Goal: Task Accomplishment & Management: Use online tool/utility

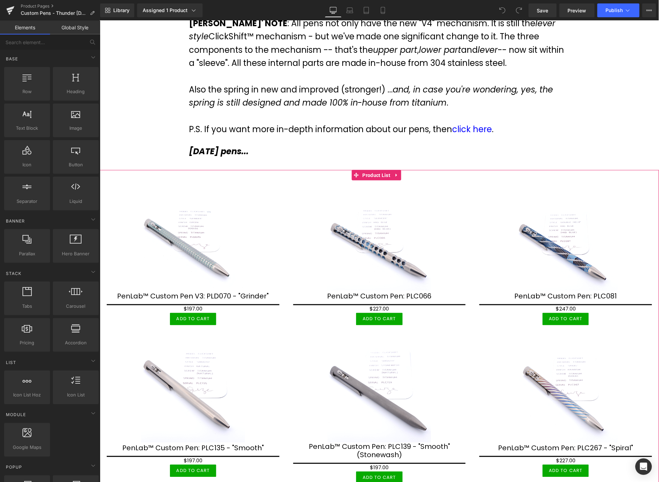
scroll to position [153, 0]
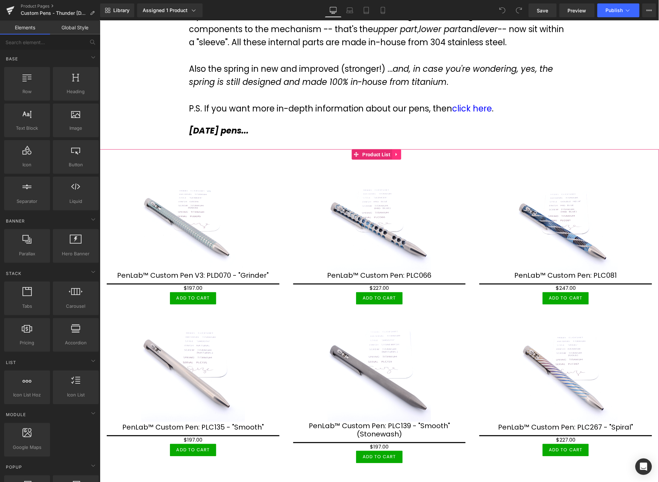
click at [397, 154] on icon at bounding box center [396, 154] width 5 height 5
click at [400, 156] on icon at bounding box center [400, 154] width 5 height 5
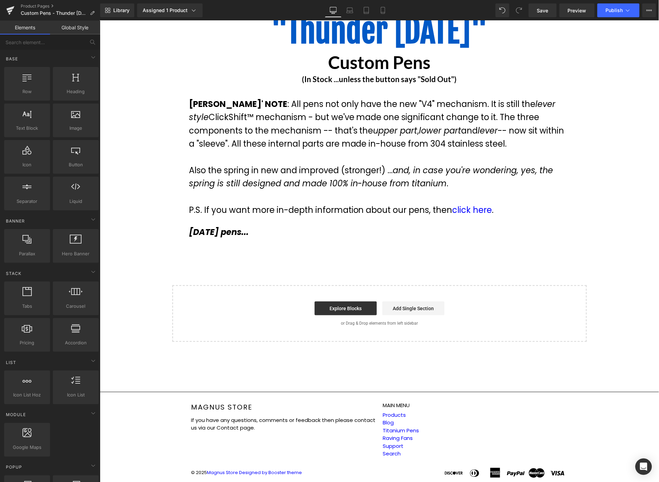
scroll to position [52, 0]
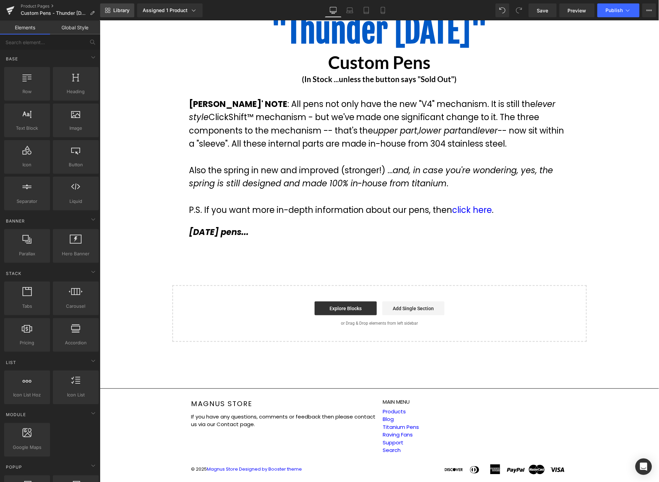
click at [119, 12] on span "Library" at bounding box center [121, 10] width 16 height 6
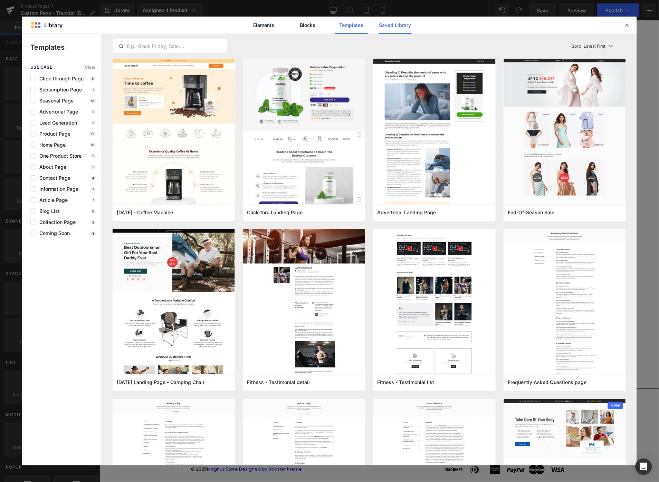
click at [383, 28] on link "Saved Library" at bounding box center [395, 25] width 33 height 17
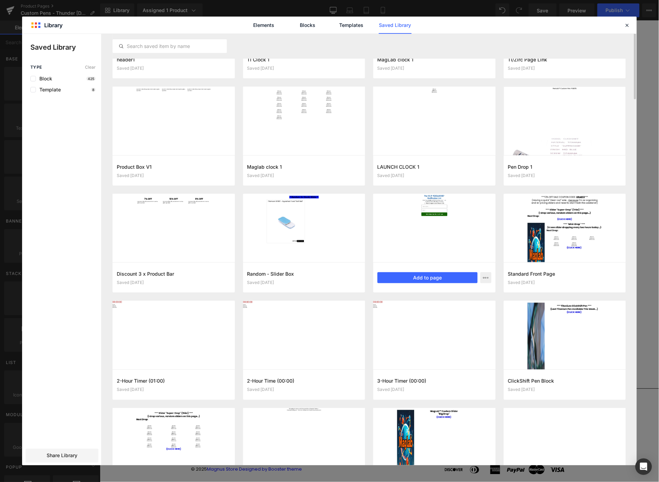
scroll to position [71, 0]
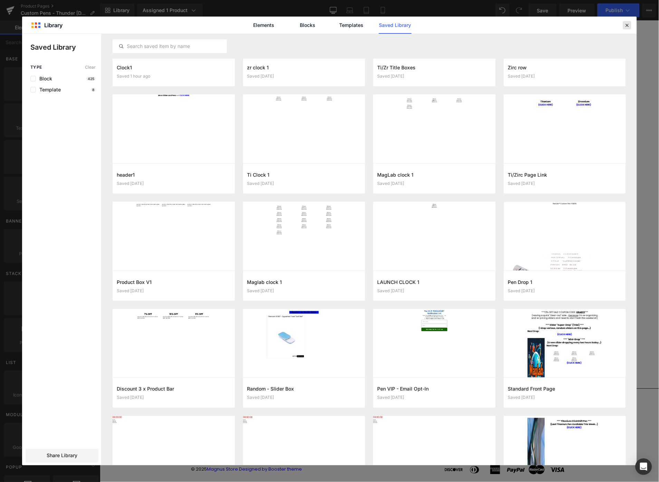
click at [628, 26] on icon at bounding box center [627, 25] width 6 height 6
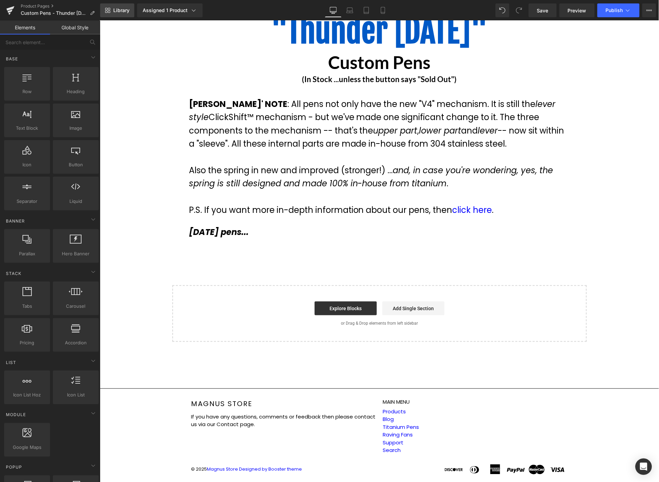
click at [114, 13] on span "Library" at bounding box center [121, 10] width 16 height 6
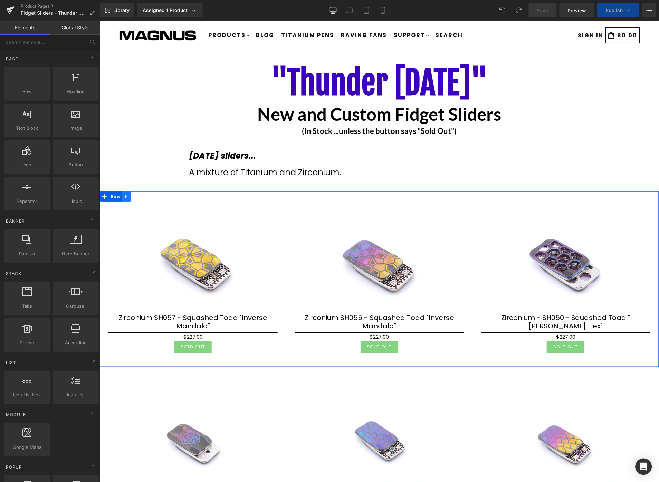
click at [126, 196] on icon at bounding box center [125, 196] width 1 height 3
click at [126, 196] on icon at bounding box center [126, 196] width 5 height 5
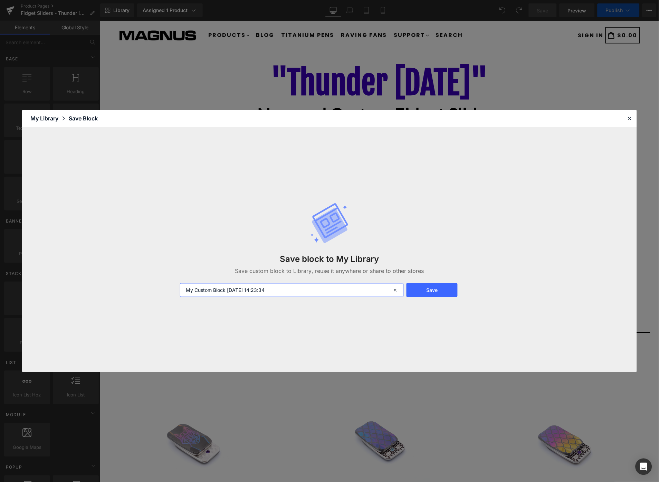
click at [341, 288] on input "My Custom Block 2025-09-18 14:23:34" at bounding box center [292, 290] width 224 height 14
type input "Product Row"
click at [441, 290] on button "Save" at bounding box center [431, 290] width 51 height 14
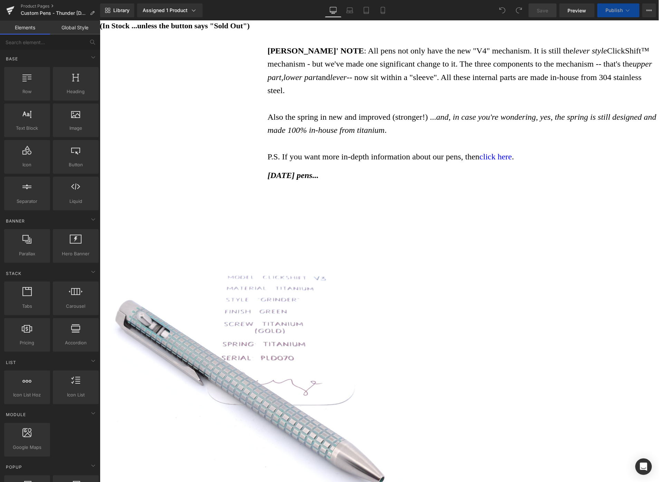
scroll to position [115, 0]
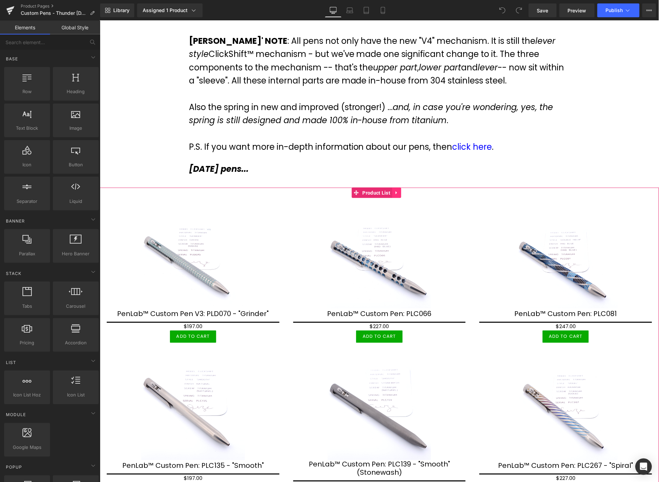
click at [394, 193] on icon at bounding box center [396, 192] width 5 height 5
click at [398, 193] on icon at bounding box center [400, 192] width 5 height 5
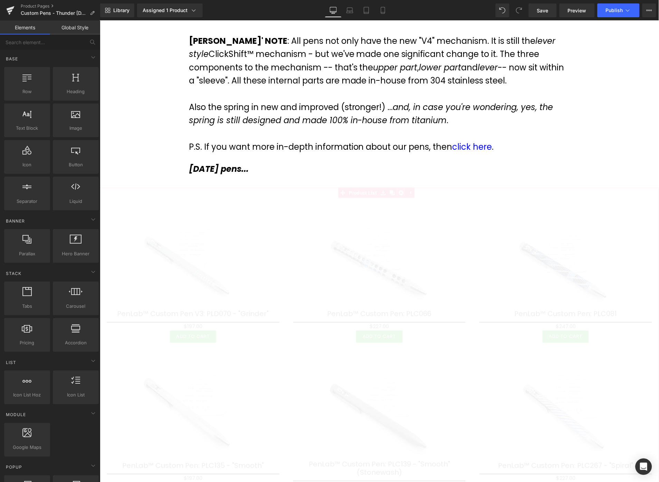
scroll to position [52, 0]
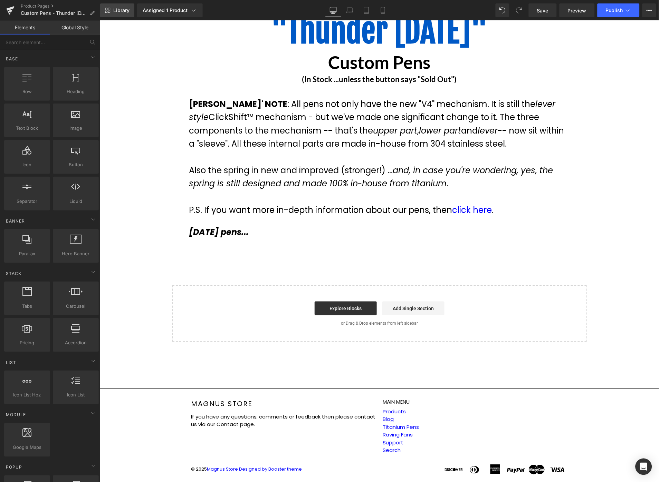
click at [128, 5] on link "Library" at bounding box center [117, 10] width 34 height 14
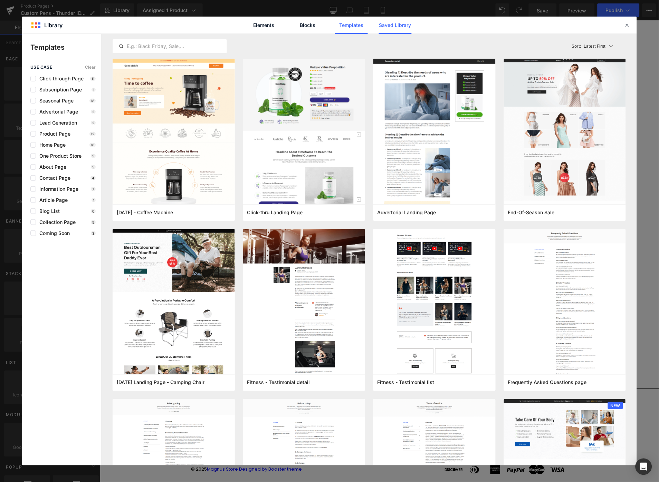
click at [387, 25] on link "Saved Library" at bounding box center [395, 25] width 33 height 17
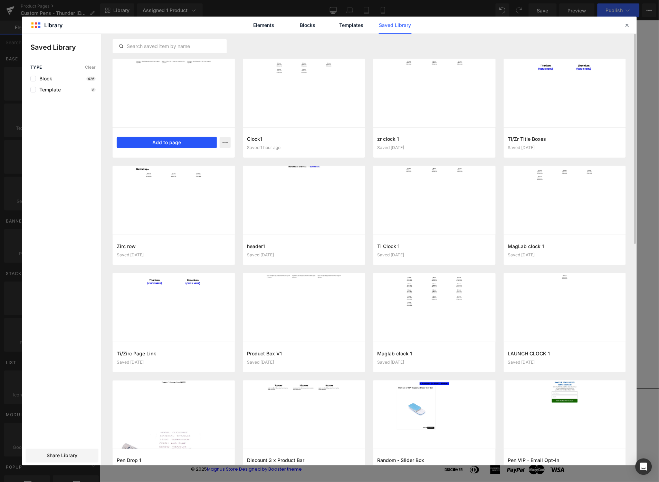
click at [176, 141] on button "Add to page" at bounding box center [167, 142] width 100 height 11
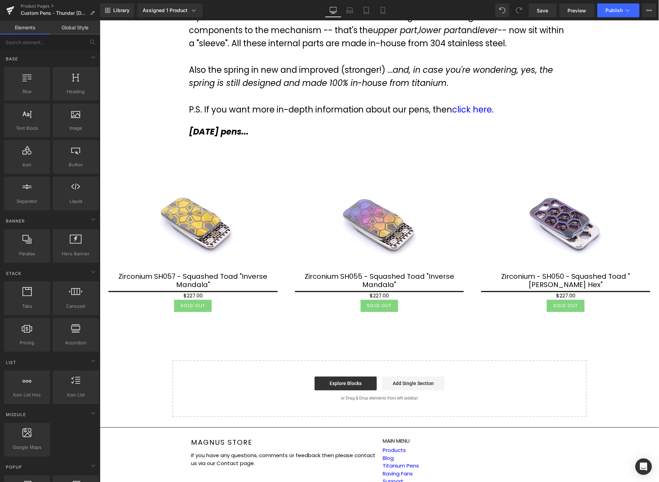
scroll to position [189, 0]
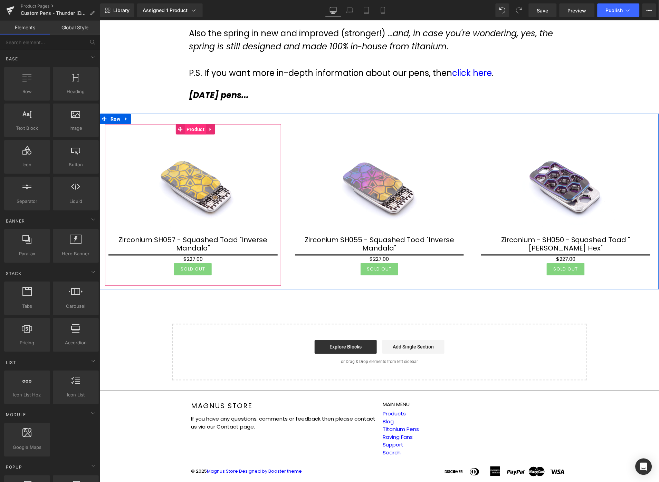
click at [194, 128] on span "Product" at bounding box center [194, 129] width 21 height 10
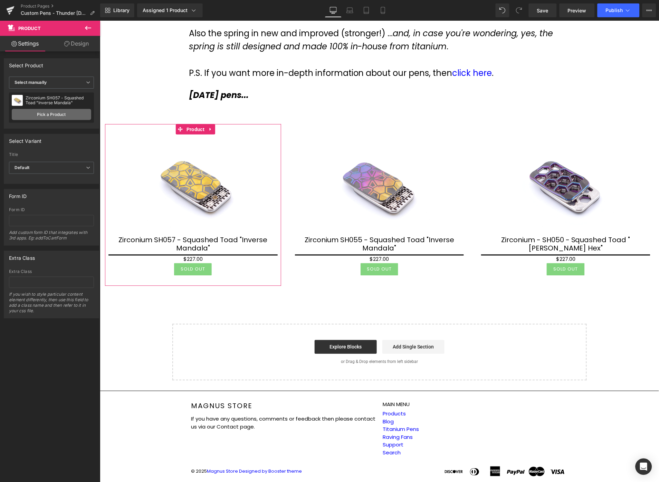
click at [47, 116] on link "Pick a Product" at bounding box center [51, 114] width 79 height 11
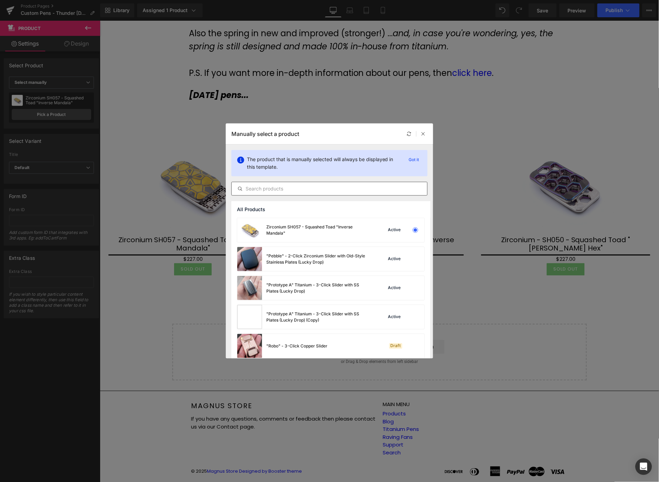
click at [320, 187] on input "text" at bounding box center [329, 189] width 195 height 8
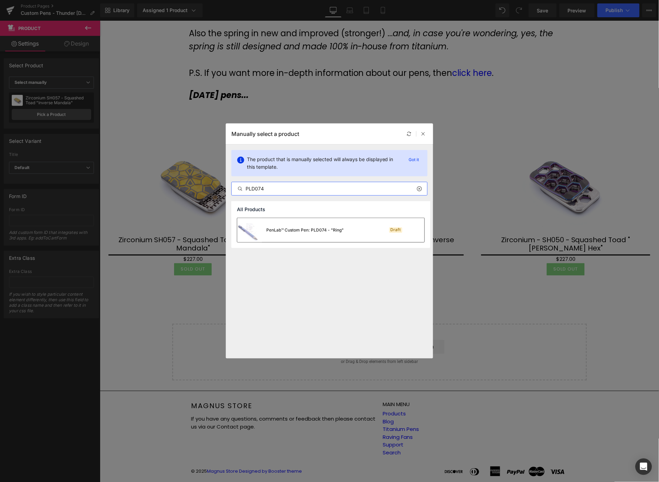
type input "PLD074"
click at [301, 232] on div "PenLab™ Custom Pen: PLD074 - "Ring"" at bounding box center [304, 230] width 77 height 6
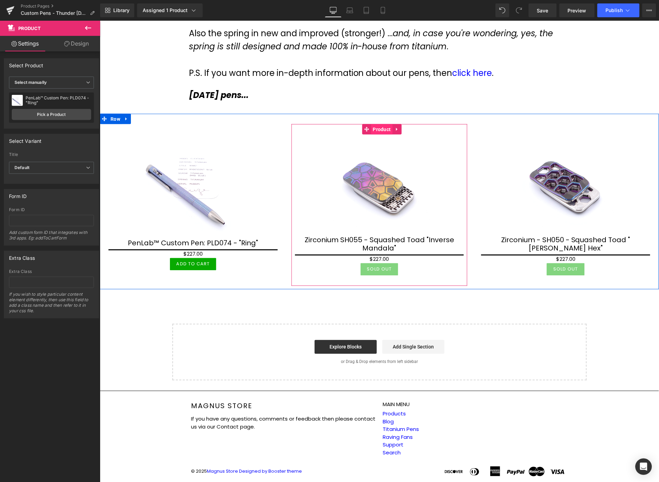
click at [376, 126] on span "Product" at bounding box center [381, 129] width 21 height 10
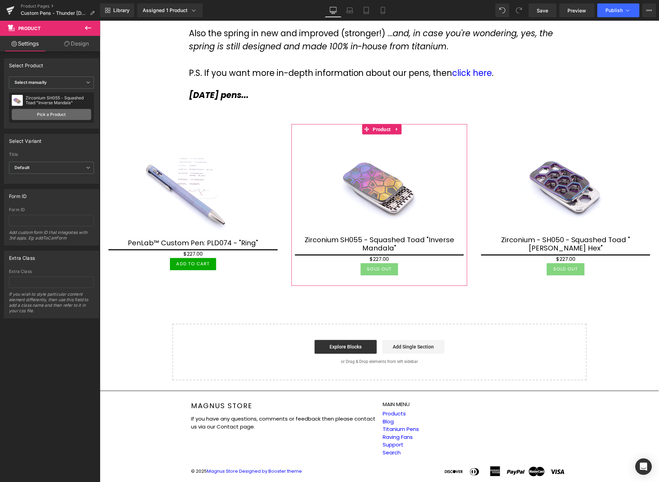
click at [32, 112] on link "Pick a Product" at bounding box center [51, 114] width 79 height 11
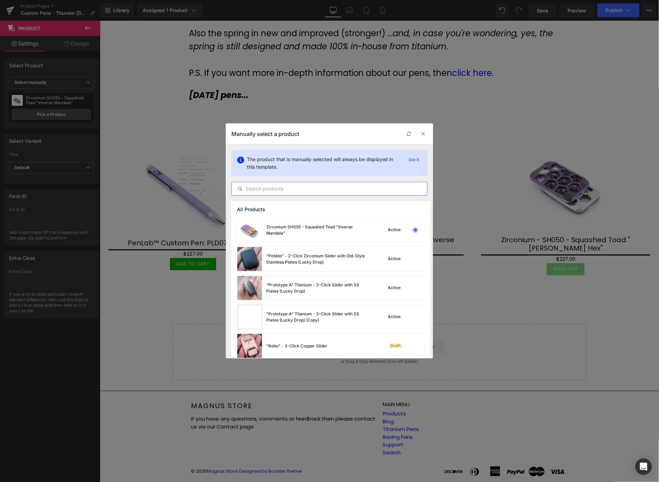
click at [330, 187] on input "text" at bounding box center [329, 189] width 195 height 8
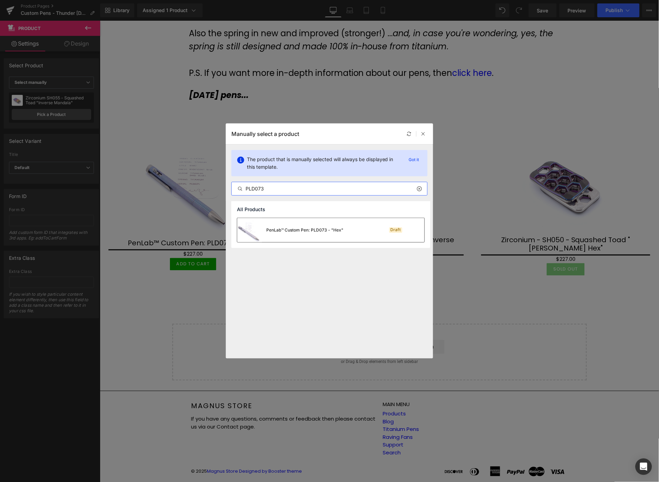
type input "PLD073"
click at [323, 231] on div "PenLab™ Custom Pen: PLD073 - "Hex"" at bounding box center [304, 230] width 77 height 6
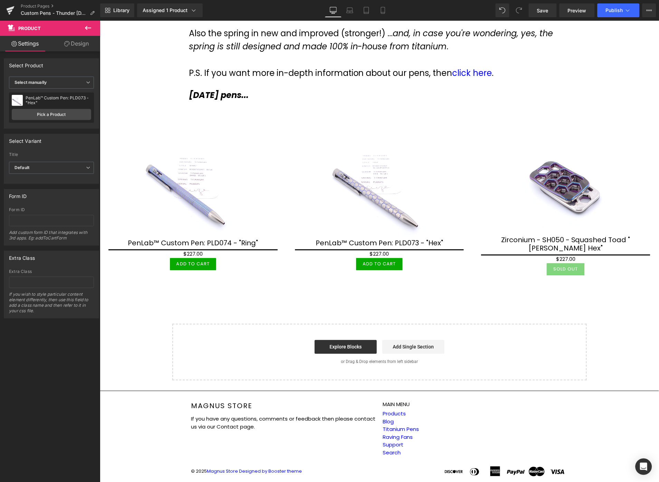
scroll to position [184, 0]
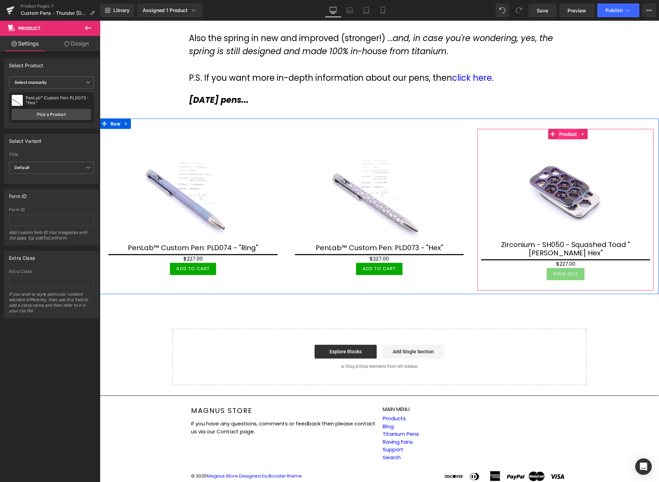
click at [563, 134] on span "Product" at bounding box center [567, 134] width 21 height 10
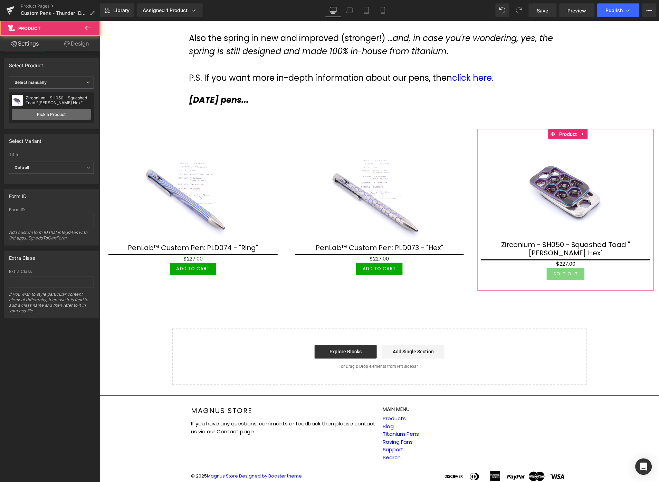
click at [55, 113] on link "Pick a Product" at bounding box center [51, 114] width 79 height 11
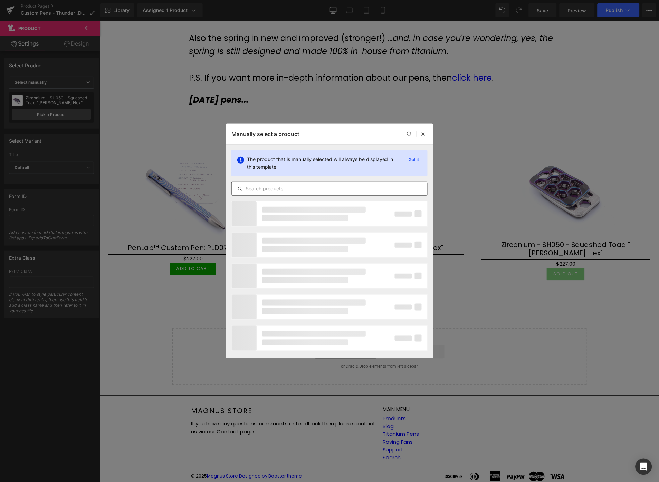
click at [301, 193] on input "text" at bounding box center [329, 189] width 195 height 8
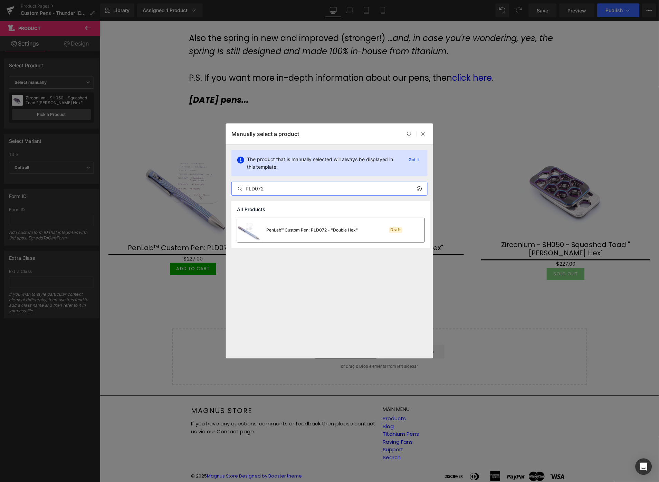
type input "PLD072"
click at [292, 237] on div "PenLab™ Custom Pen: PLD072 - "Double Hex"" at bounding box center [297, 230] width 121 height 24
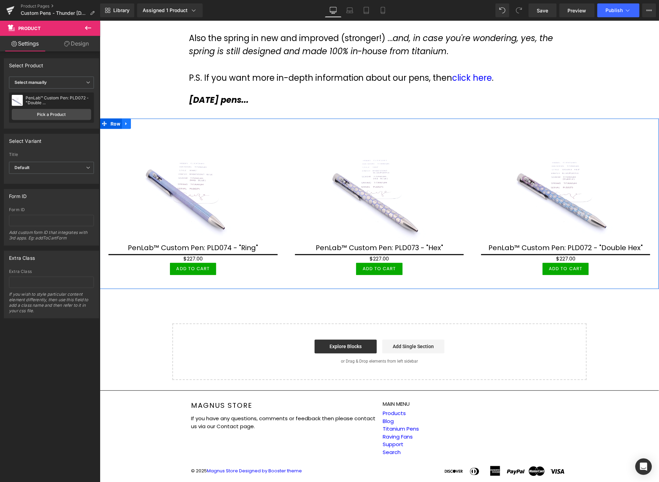
click at [124, 124] on icon at bounding box center [126, 123] width 5 height 5
click at [135, 122] on icon at bounding box center [135, 123] width 5 height 5
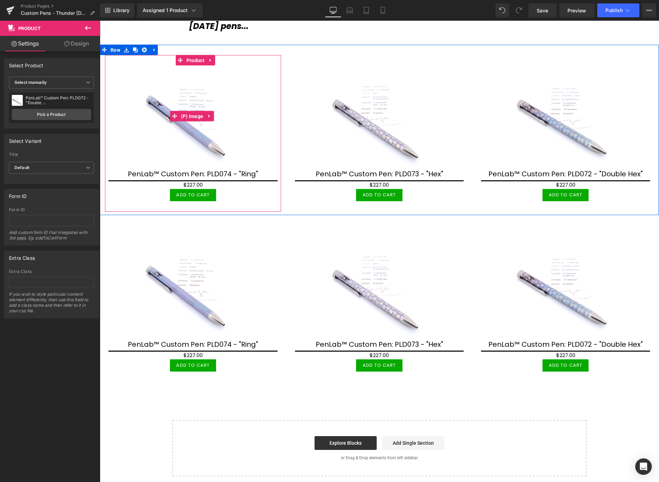
scroll to position [299, 0]
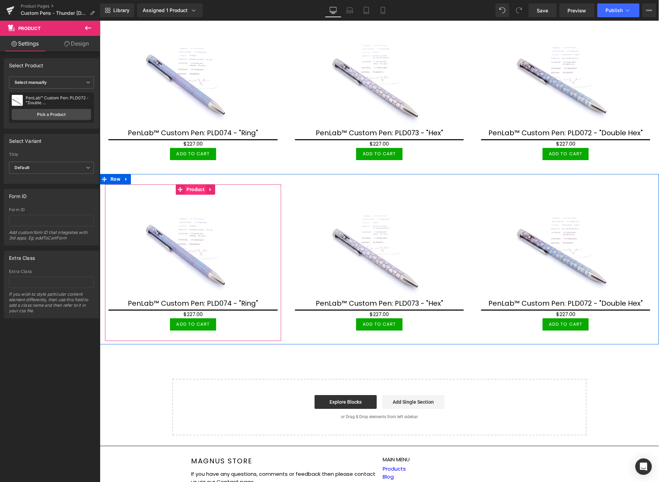
click at [198, 184] on span "Product" at bounding box center [194, 189] width 21 height 10
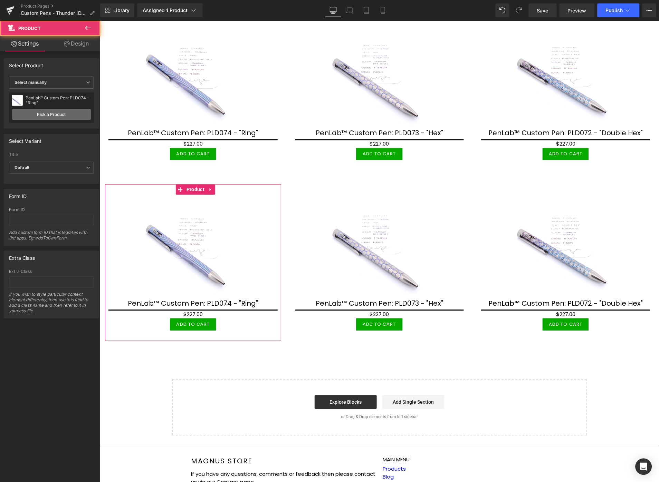
click at [54, 112] on link "Pick a Product" at bounding box center [51, 114] width 79 height 11
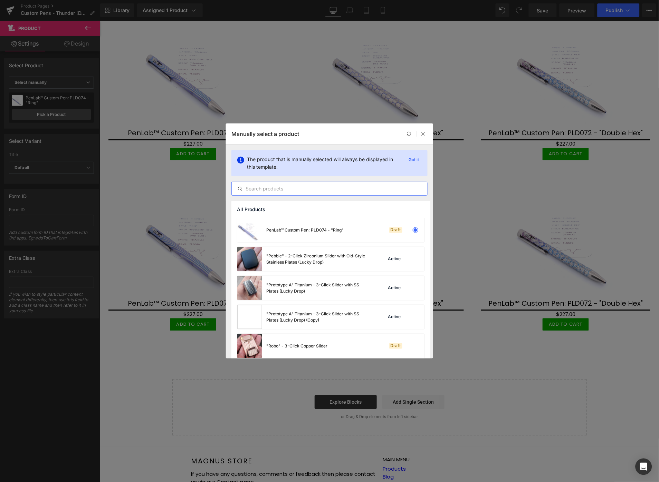
click at [281, 192] on input "text" at bounding box center [329, 189] width 195 height 8
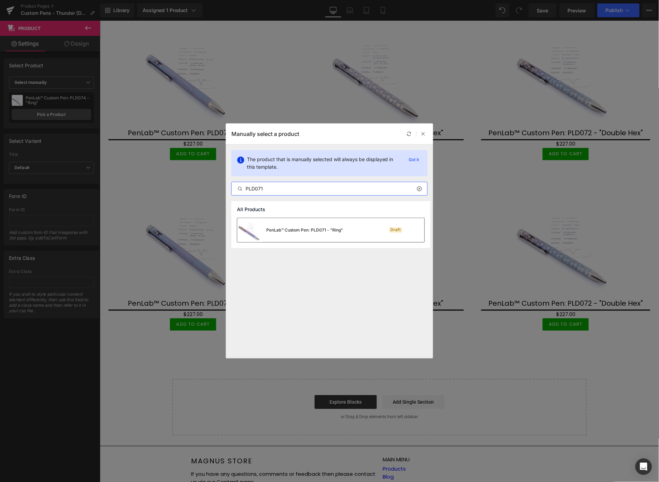
type input "PLD071"
click at [315, 231] on div "PenLab™ Custom Pen: PLD071 - "Ring"" at bounding box center [304, 230] width 77 height 6
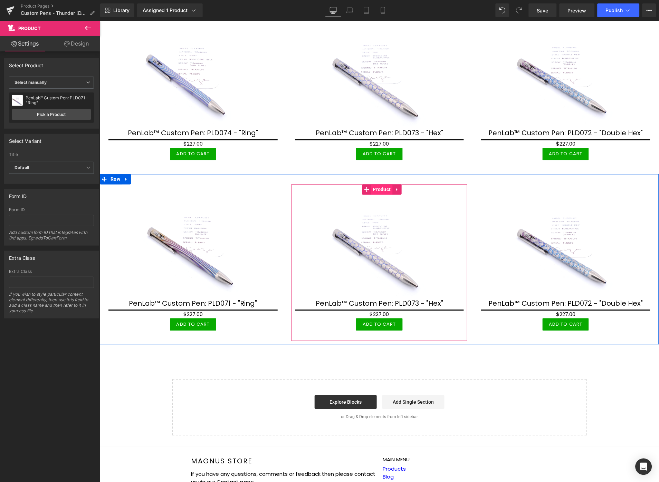
click at [379, 187] on span "Product" at bounding box center [381, 189] width 21 height 10
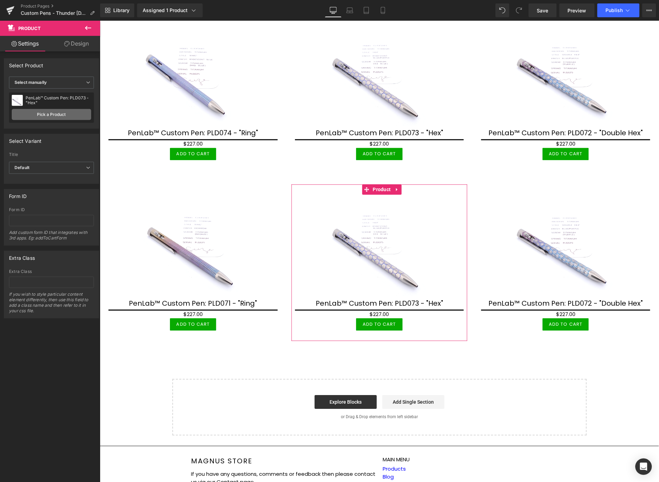
click at [19, 112] on link "Pick a Product" at bounding box center [51, 114] width 79 height 11
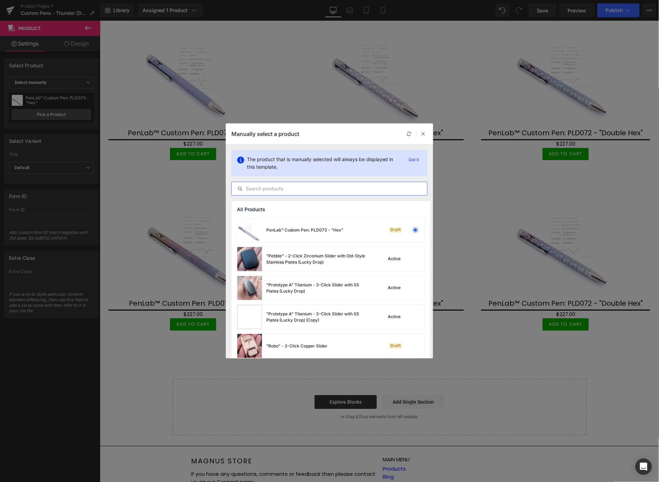
click at [268, 189] on input "text" at bounding box center [329, 189] width 195 height 8
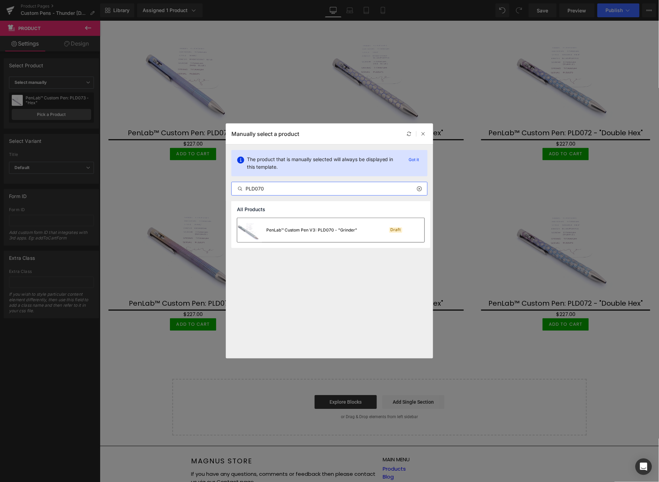
type input "PLD070"
click at [284, 230] on div "PenLab™ Custom Pen V3: PLD070 - "Grinder"" at bounding box center [311, 230] width 91 height 6
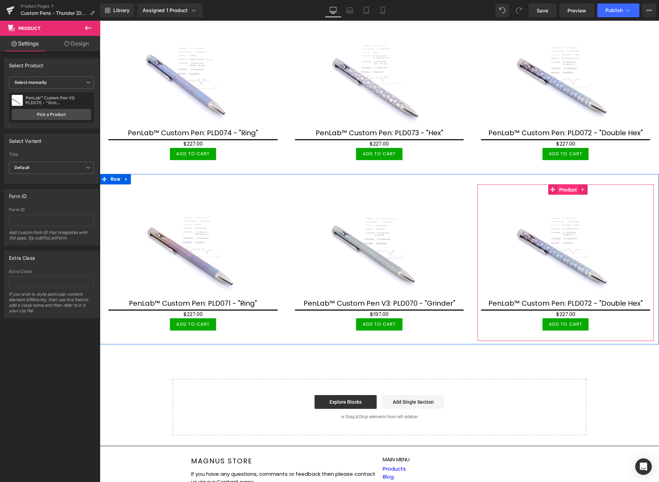
click at [563, 190] on span "Product" at bounding box center [567, 190] width 21 height 10
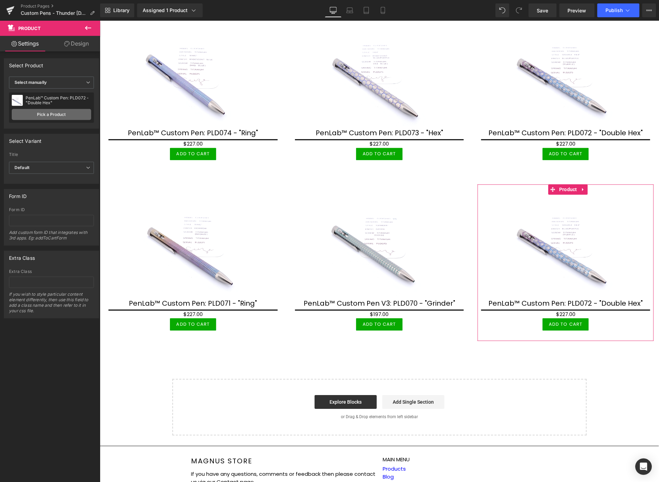
click at [48, 119] on link "Pick a Product" at bounding box center [51, 114] width 79 height 11
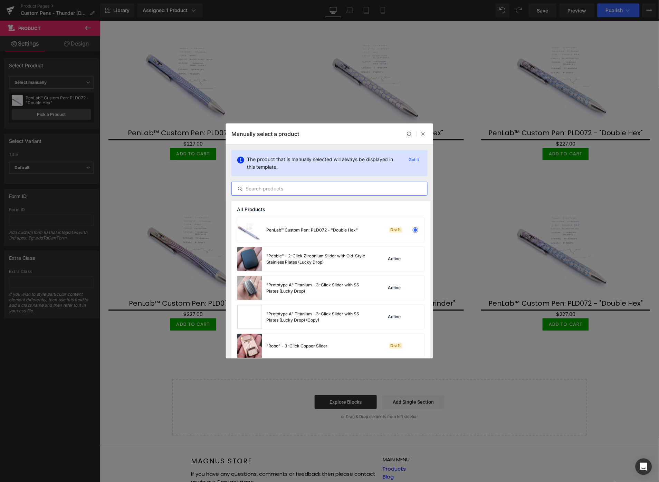
click at [299, 188] on input "text" at bounding box center [329, 189] width 195 height 8
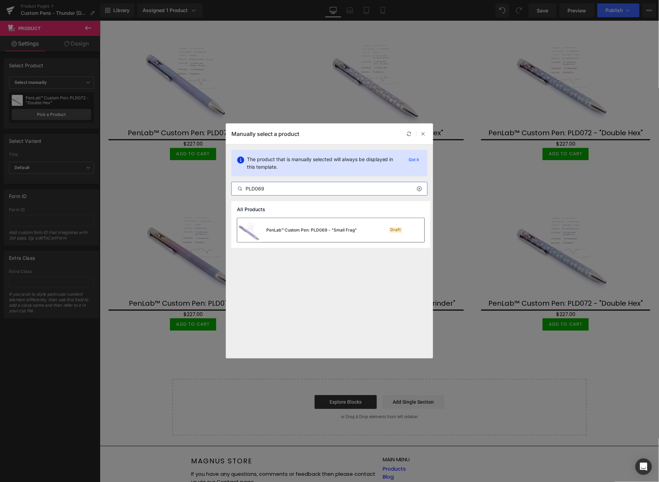
type input "PLD069"
click at [298, 235] on div "PenLab™ Custom Pen: PLD069 - "Small Frag"" at bounding box center [296, 230] width 119 height 24
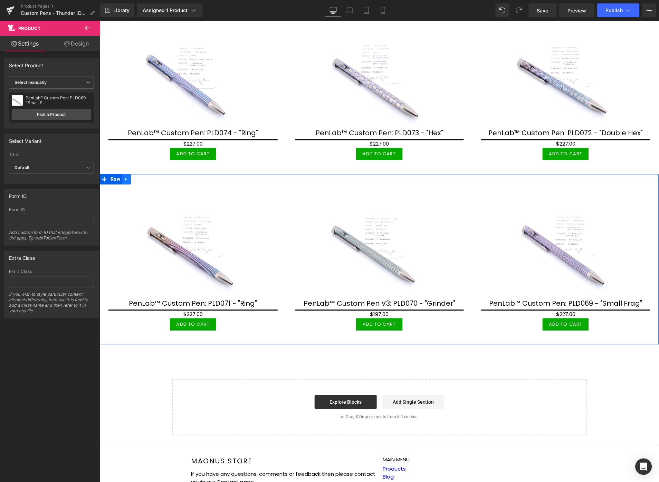
click at [125, 178] on icon at bounding box center [125, 179] width 1 height 3
click at [136, 178] on icon at bounding box center [135, 178] width 5 height 5
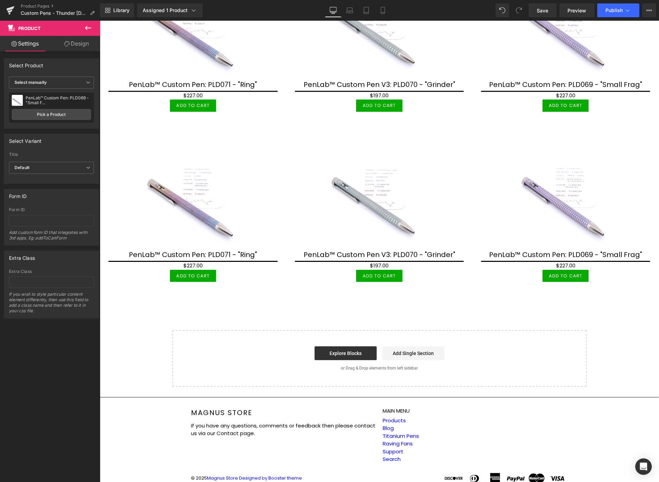
scroll to position [522, 0]
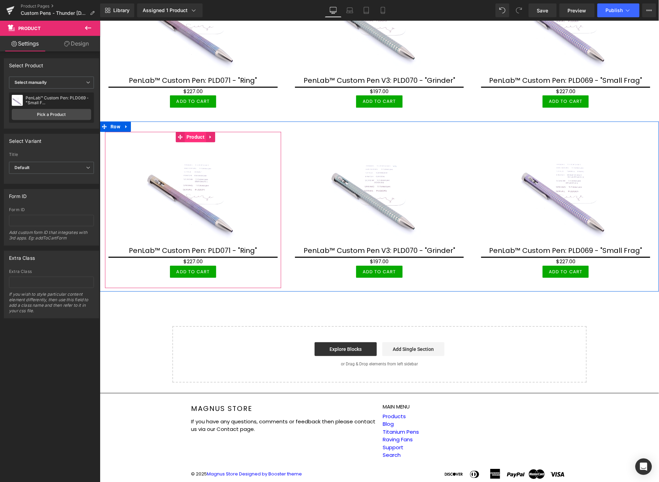
click at [195, 132] on span "Product" at bounding box center [194, 137] width 21 height 10
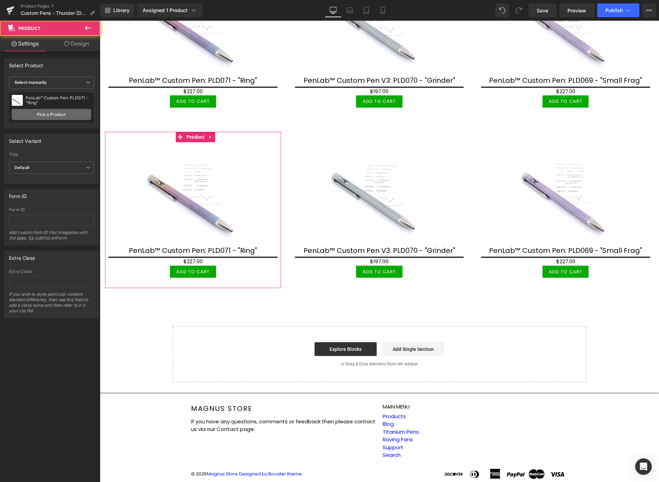
click at [69, 112] on link "Pick a Product" at bounding box center [51, 114] width 79 height 11
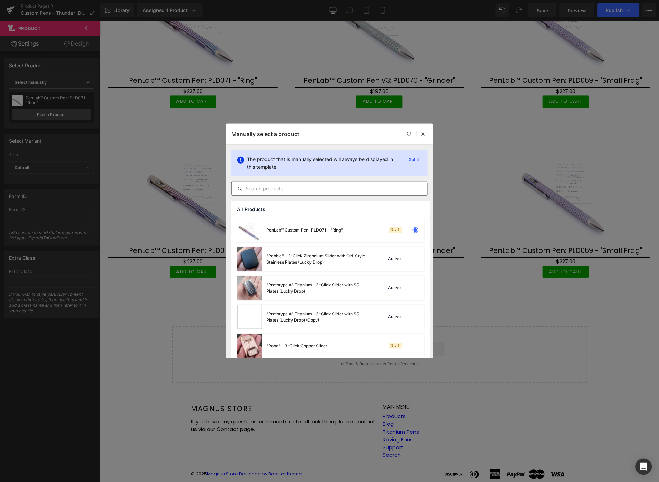
click at [285, 190] on input "text" at bounding box center [329, 189] width 195 height 8
click at [425, 133] on icon at bounding box center [423, 134] width 5 height 5
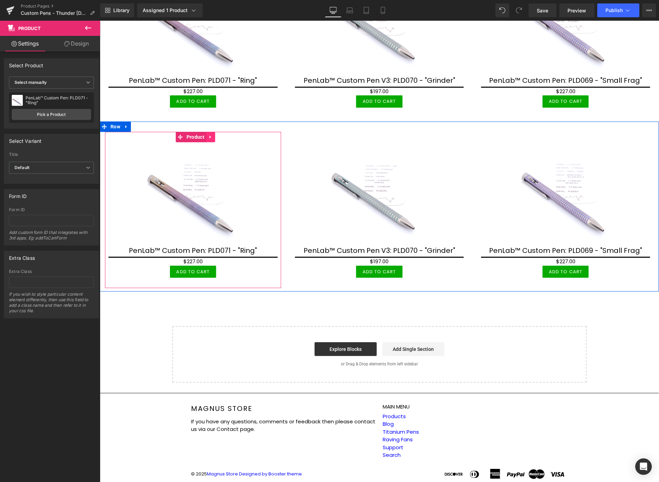
click at [211, 136] on icon at bounding box center [210, 136] width 5 height 5
click at [126, 125] on icon at bounding box center [126, 126] width 5 height 5
click at [135, 127] on link at bounding box center [135, 126] width 9 height 10
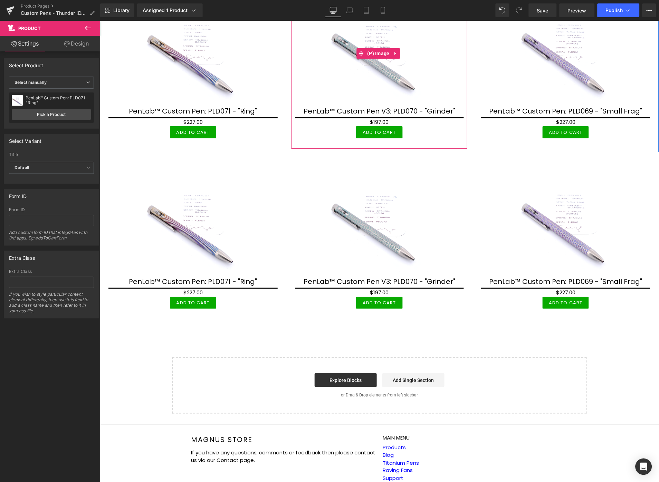
scroll to position [676, 0]
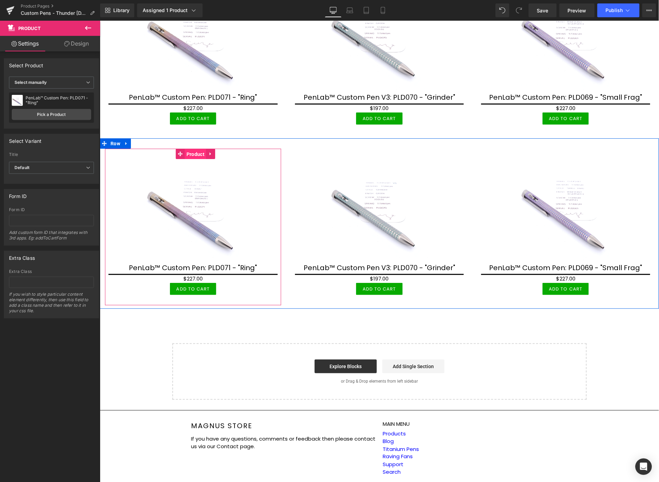
click at [192, 150] on span "Product" at bounding box center [194, 154] width 21 height 10
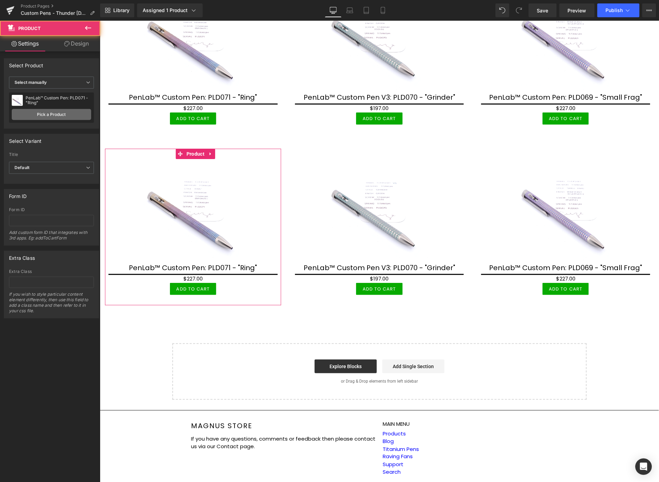
click at [77, 110] on link "Pick a Product" at bounding box center [51, 114] width 79 height 11
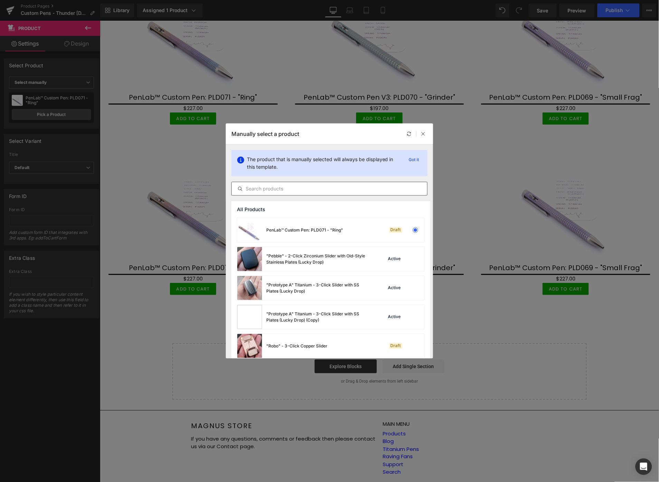
click at [273, 192] on input "text" at bounding box center [329, 189] width 195 height 8
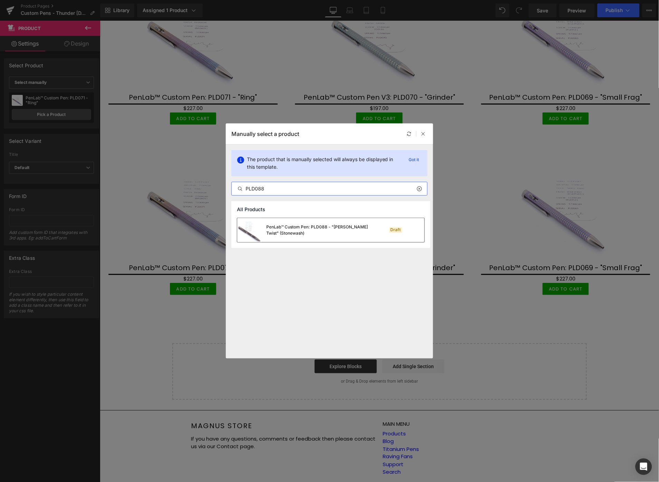
type input "PLD088"
click at [303, 230] on div "PenLab™ Custom Pen: PLD088 - "[PERSON_NAME] Twist" (Stonewash)" at bounding box center [318, 230] width 104 height 12
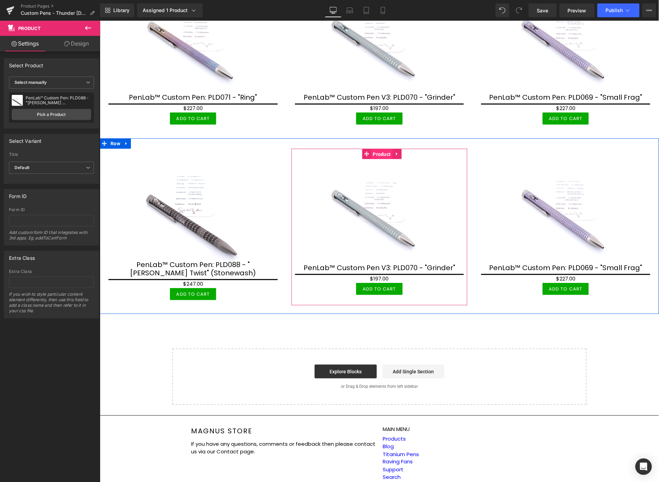
click at [377, 149] on span "Product" at bounding box center [381, 154] width 21 height 10
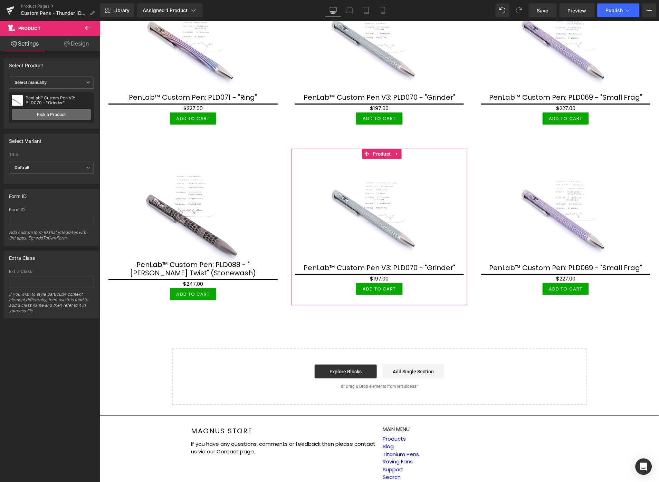
click at [66, 113] on link "Pick a Product" at bounding box center [51, 114] width 79 height 11
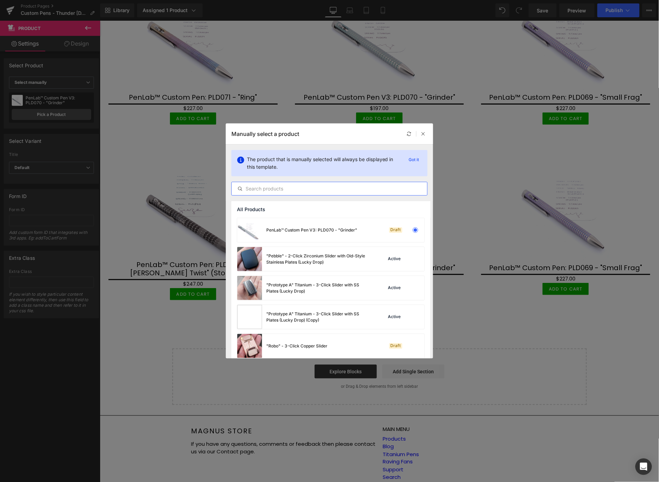
click at [315, 192] on input "text" at bounding box center [329, 189] width 195 height 8
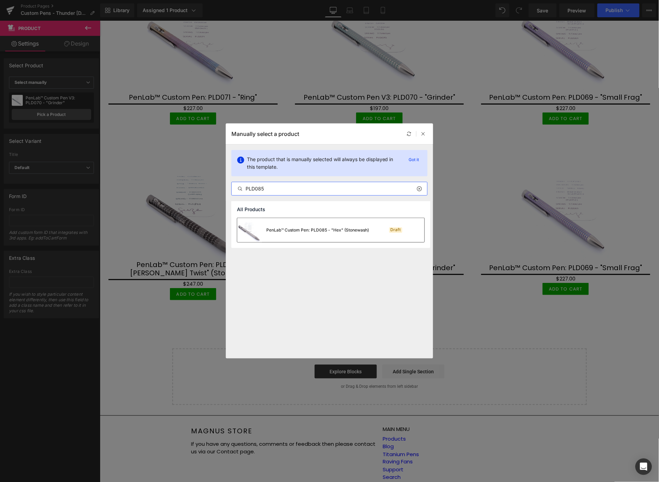
type input "PLD085"
click at [300, 233] on div "PenLab™ Custom Pen: PLD085 - "Hex" (Stonewash)" at bounding box center [303, 230] width 132 height 24
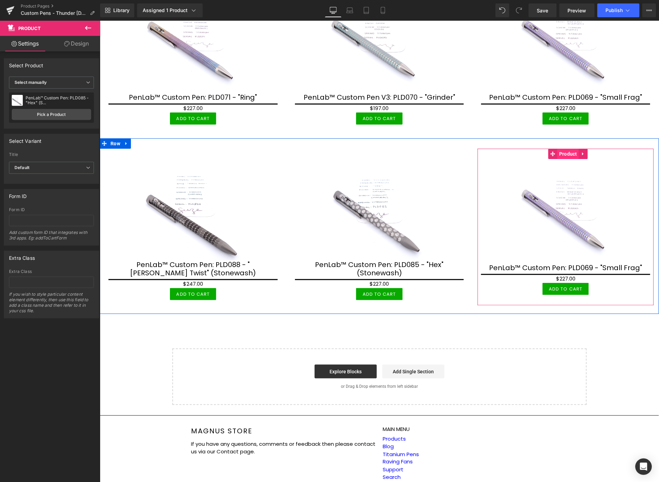
click at [563, 149] on span "Product" at bounding box center [567, 153] width 21 height 10
click at [563, 150] on span "Product" at bounding box center [567, 153] width 21 height 10
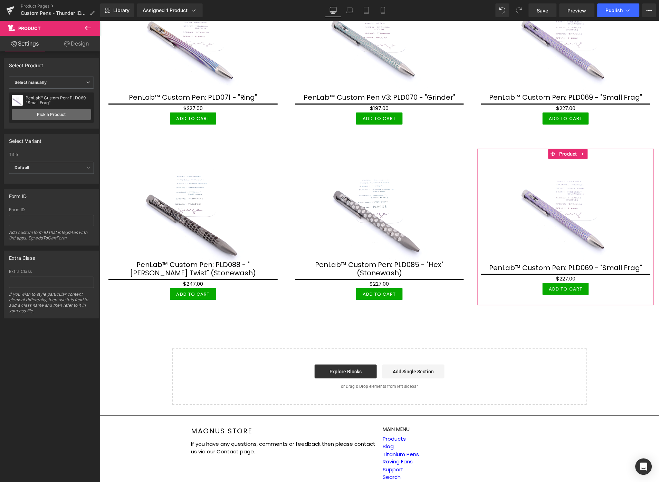
click at [30, 113] on link "Pick a Product" at bounding box center [51, 114] width 79 height 11
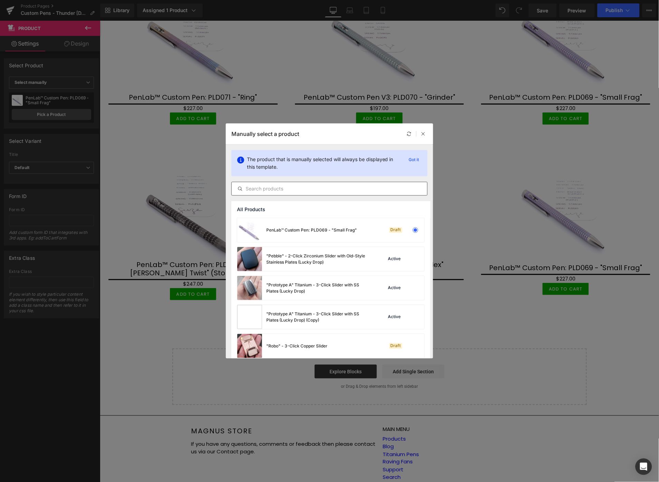
click at [267, 189] on input "text" at bounding box center [329, 189] width 195 height 8
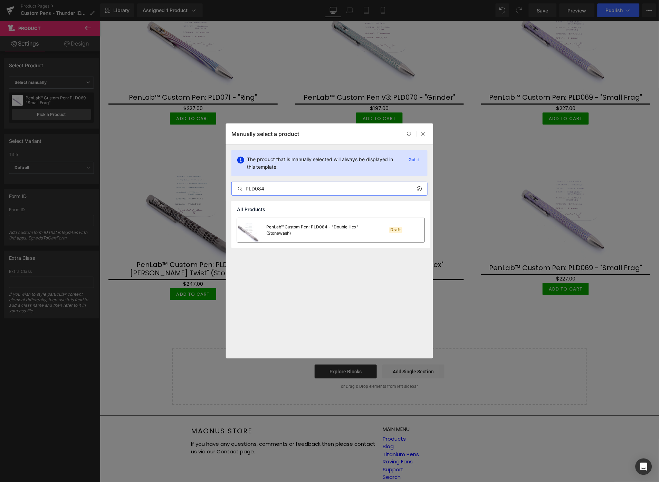
type input "PLD084"
click at [293, 231] on div "PenLab™ Custom Pen: PLD084 - "Double Hex" (Stonewash)" at bounding box center [318, 230] width 104 height 12
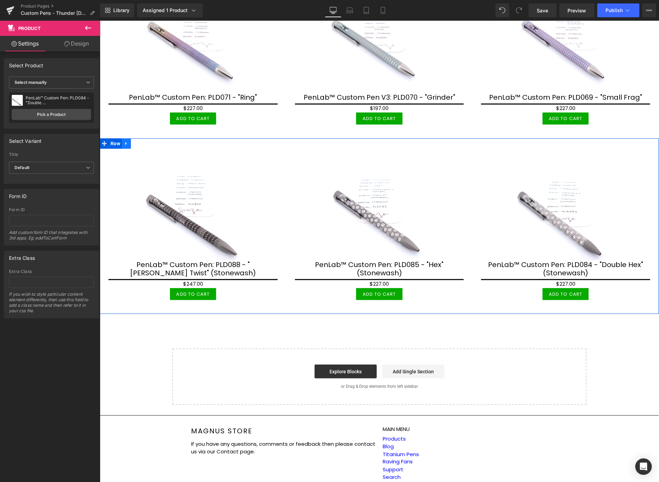
click at [127, 141] on icon at bounding box center [126, 143] width 5 height 5
click at [135, 141] on icon at bounding box center [135, 143] width 5 height 5
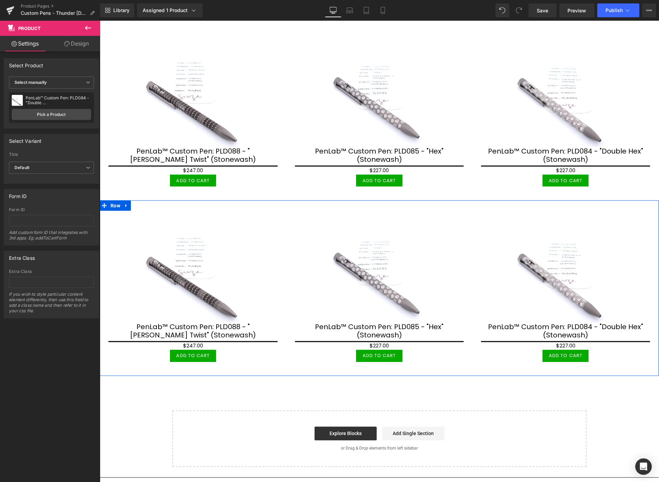
scroll to position [791, 0]
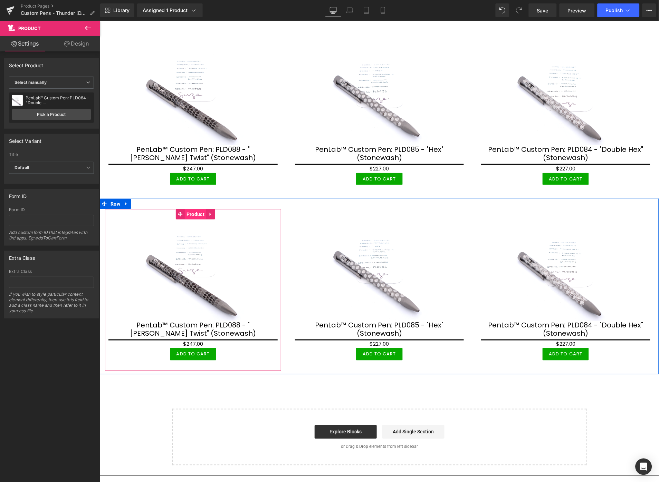
click at [191, 209] on span "Product" at bounding box center [194, 214] width 21 height 10
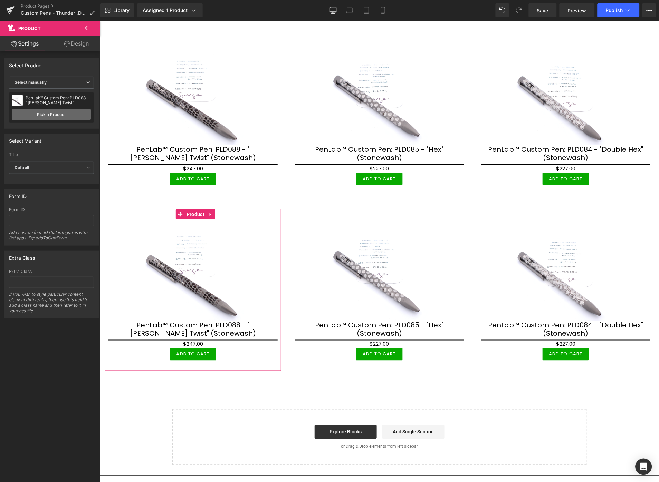
click at [55, 117] on link "Pick a Product" at bounding box center [51, 114] width 79 height 11
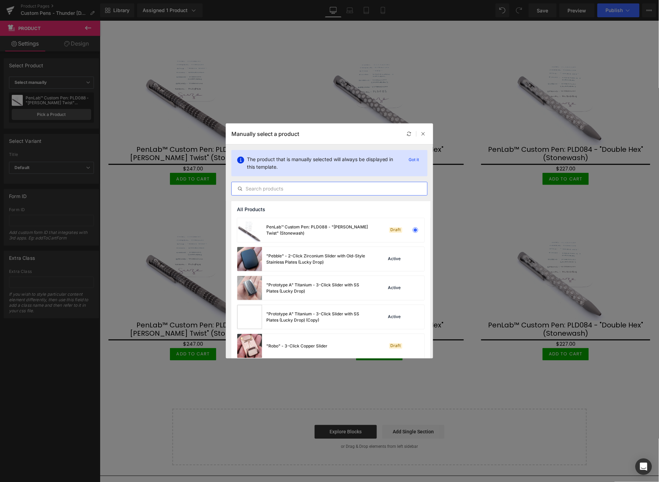
click at [309, 187] on input "text" at bounding box center [329, 189] width 195 height 8
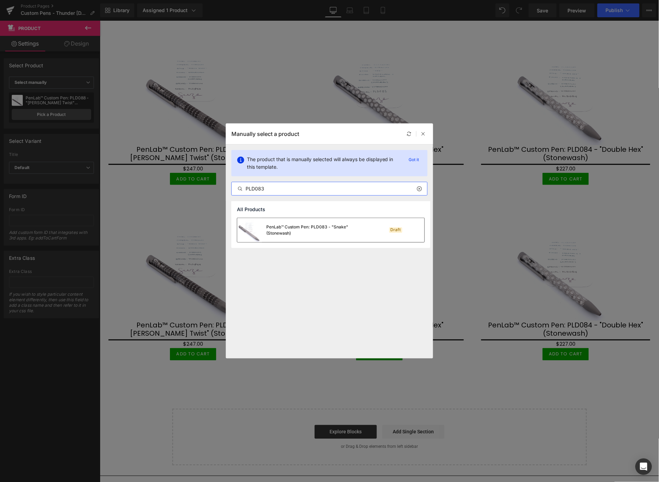
type input "PLD083"
click at [299, 232] on div "PenLab™ Custom Pen: PLD083 - "Snake" (Stonewash)" at bounding box center [318, 230] width 104 height 12
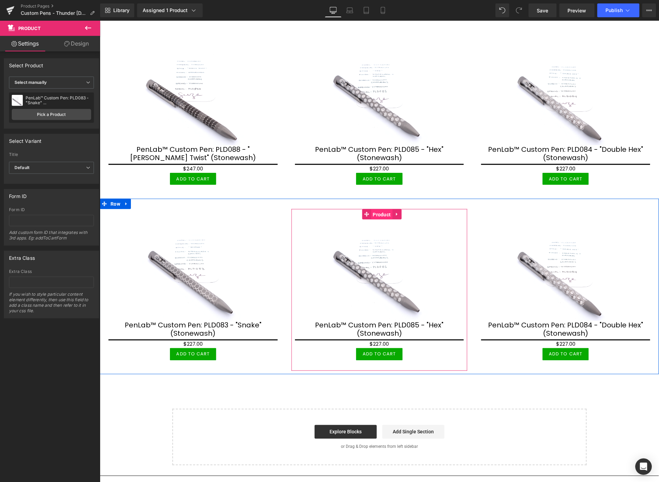
click at [374, 209] on span "Product" at bounding box center [381, 214] width 21 height 10
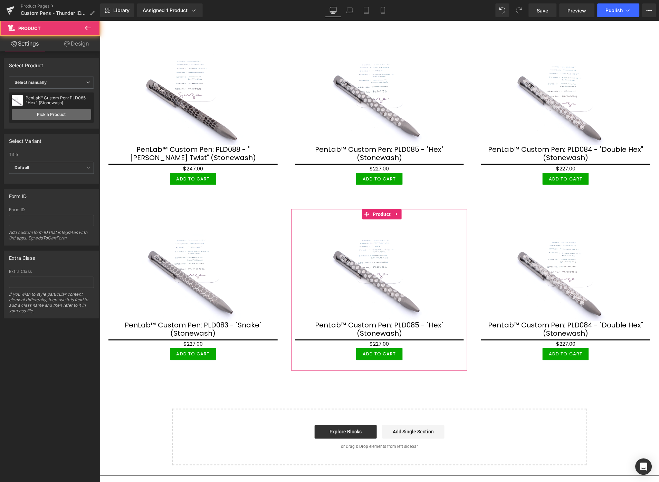
click at [77, 114] on link "Pick a Product" at bounding box center [51, 114] width 79 height 11
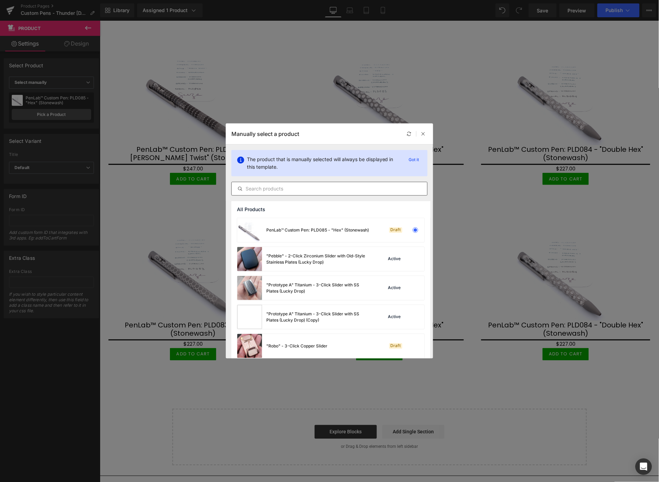
click at [343, 191] on input "text" at bounding box center [329, 189] width 195 height 8
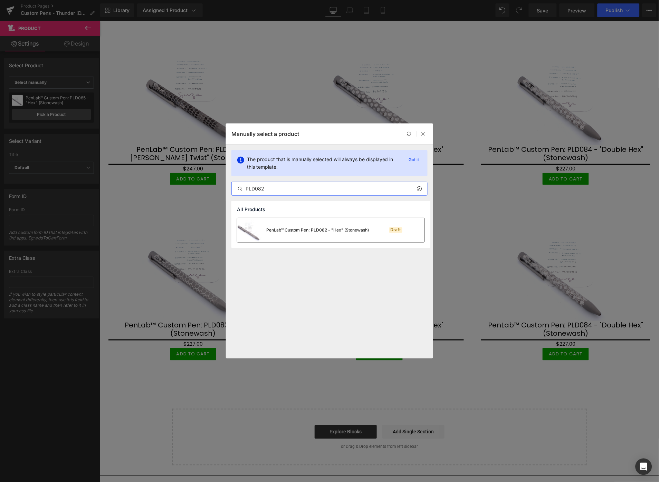
type input "PLD082"
click at [297, 231] on div "PenLab™ Custom Pen: PLD082 - "Hex" (Stonewash)" at bounding box center [317, 230] width 103 height 6
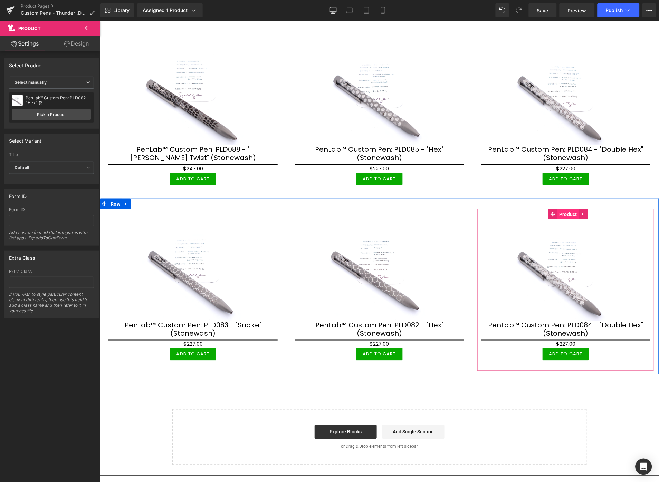
click at [560, 209] on span "Product" at bounding box center [567, 214] width 21 height 10
click at [564, 209] on span "Product" at bounding box center [567, 214] width 21 height 10
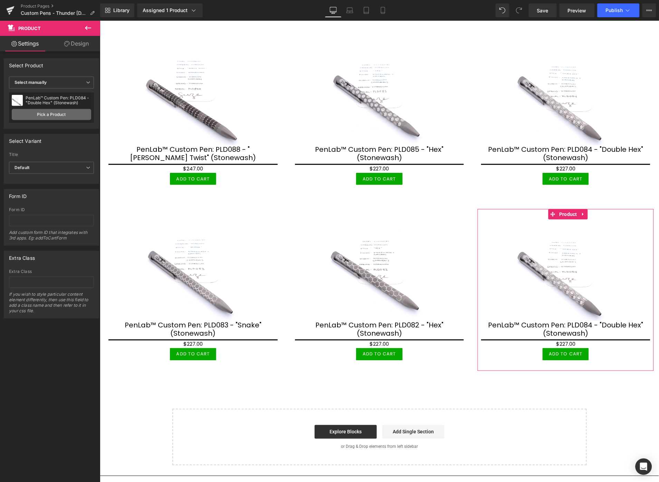
click at [73, 118] on link "Pick a Product" at bounding box center [51, 114] width 79 height 11
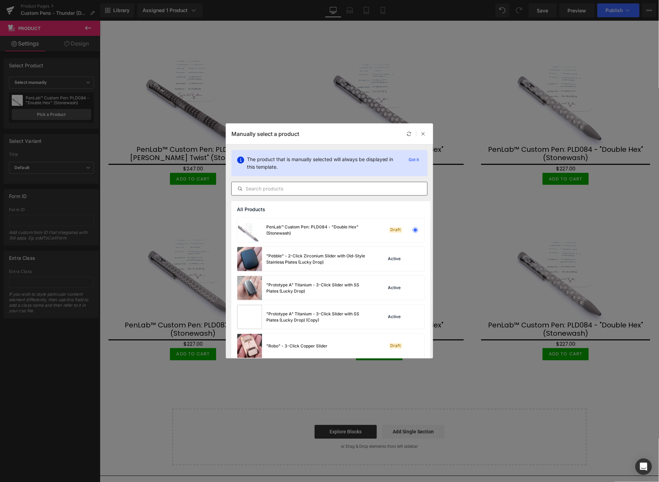
click at [289, 186] on input "text" at bounding box center [329, 189] width 195 height 8
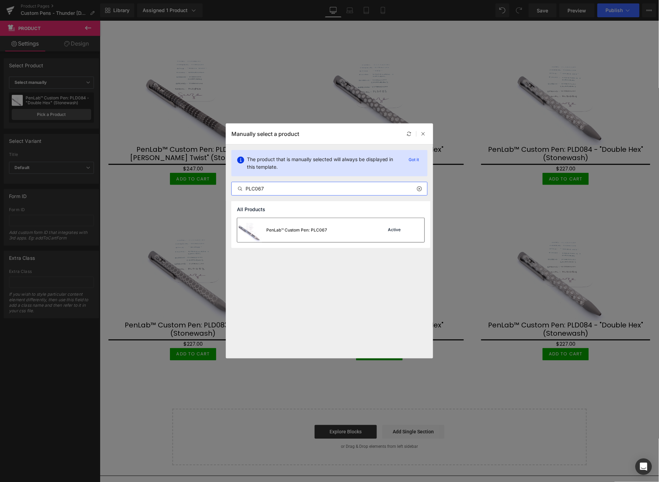
type input "PLC067"
click at [313, 233] on div "PenLab™ Custom Pen: PLC067" at bounding box center [282, 230] width 90 height 24
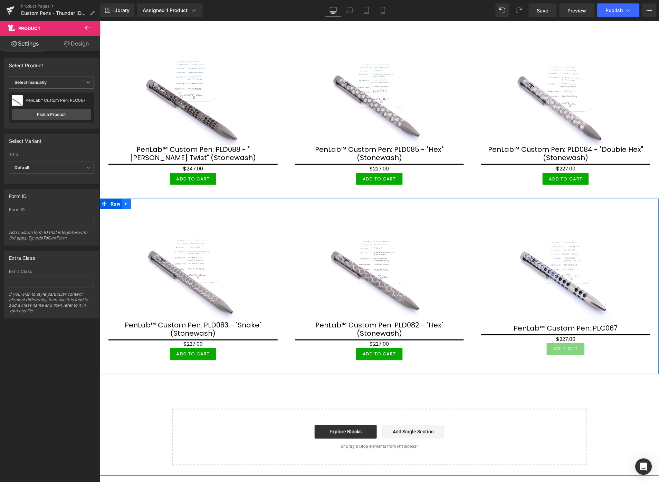
click at [125, 202] on icon at bounding box center [125, 203] width 1 height 3
click at [135, 201] on icon at bounding box center [135, 203] width 5 height 5
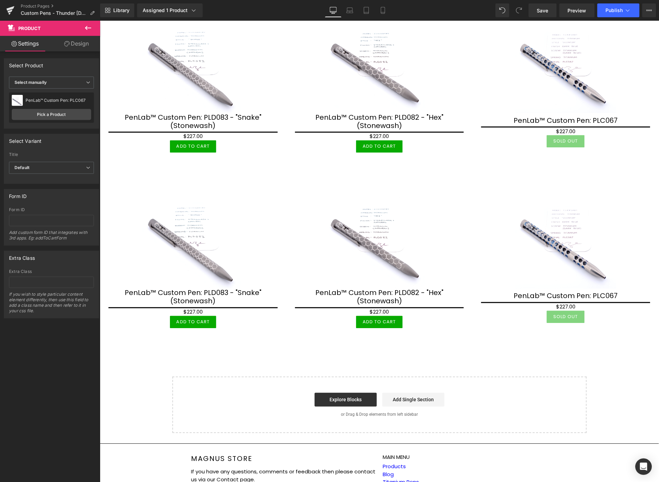
scroll to position [1021, 0]
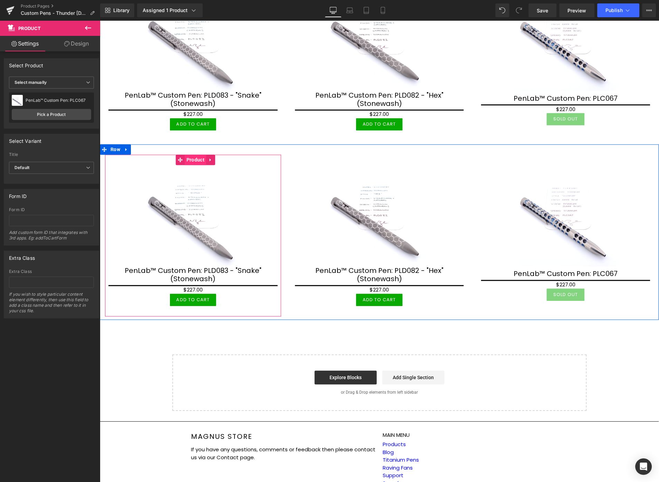
click at [192, 155] on span "Product" at bounding box center [194, 160] width 21 height 10
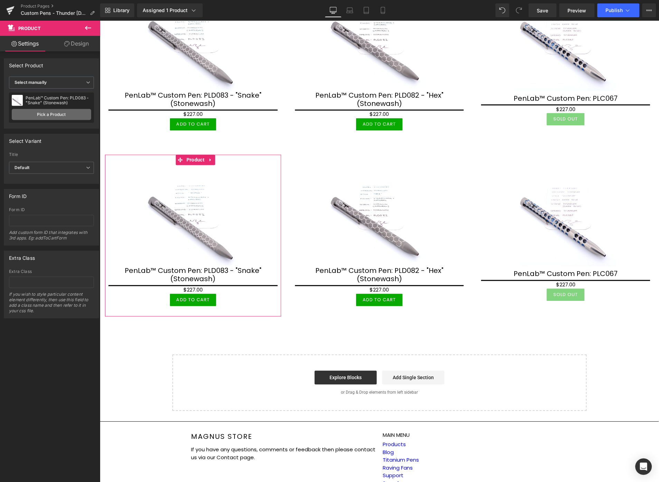
click at [71, 114] on link "Pick a Product" at bounding box center [51, 114] width 79 height 11
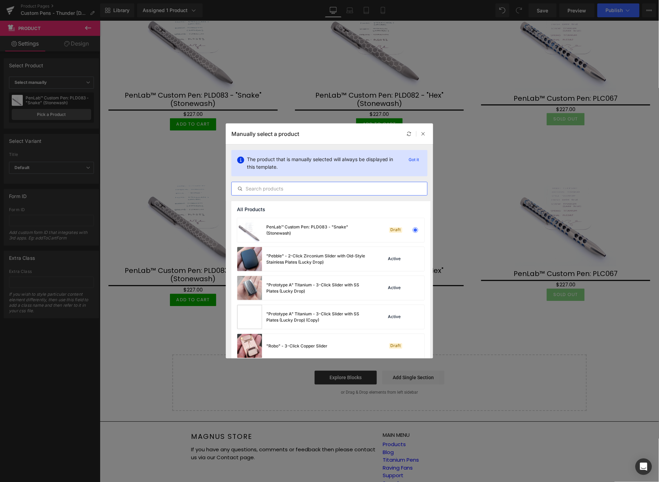
click at [326, 185] on input "text" at bounding box center [329, 189] width 195 height 8
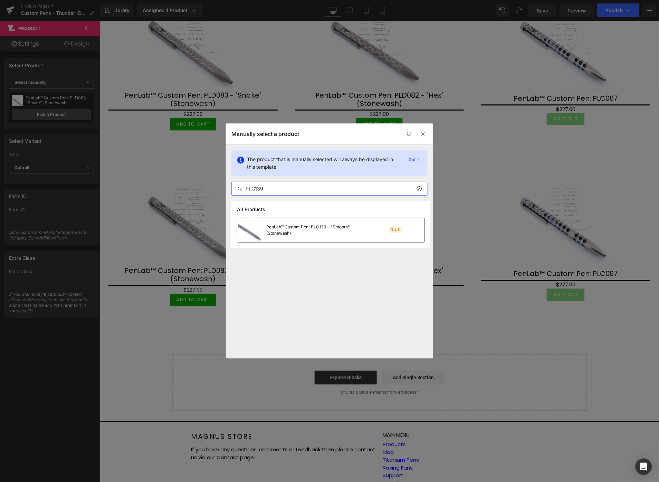
type input "PLC139"
click at [317, 227] on div "PenLab™ Custom Pen: PLC139 - "Smooth" (Stonewash)" at bounding box center [318, 230] width 104 height 12
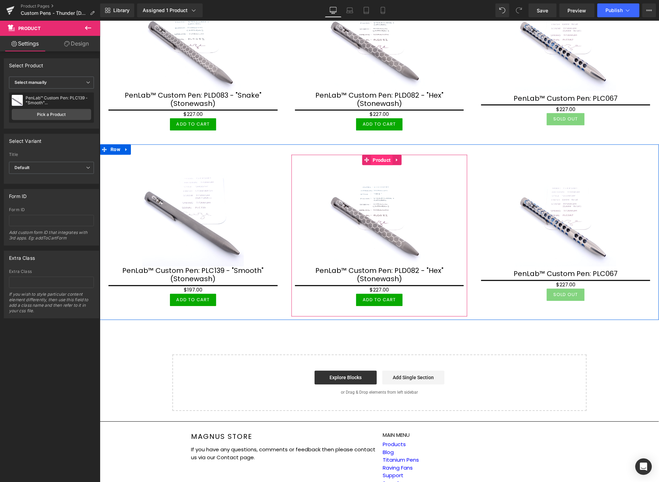
click at [381, 155] on span "Product" at bounding box center [381, 160] width 21 height 10
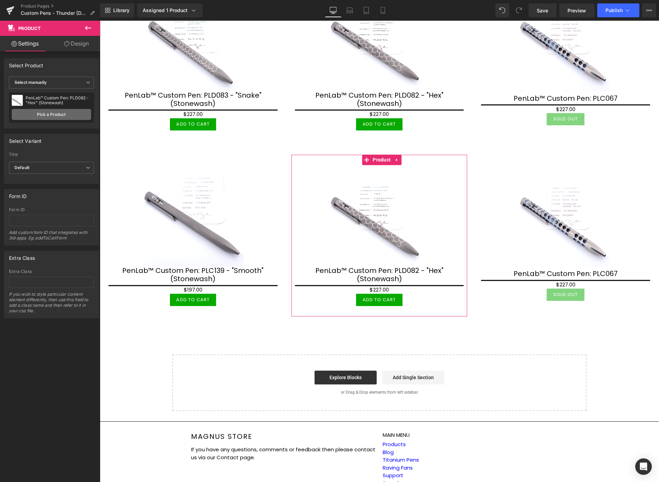
click at [64, 113] on link "Pick a Product" at bounding box center [51, 114] width 79 height 11
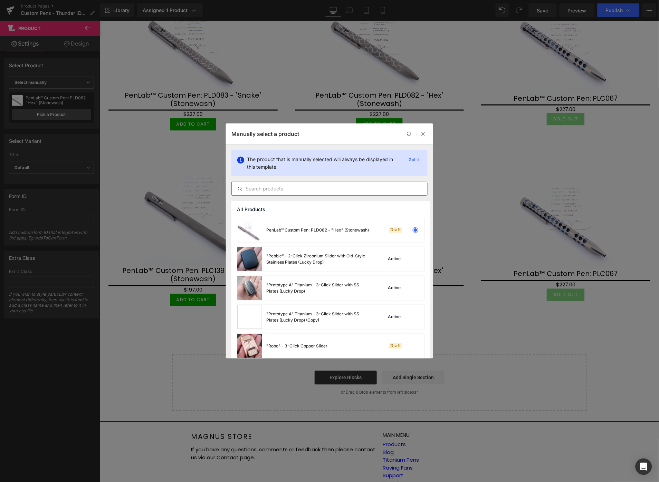
click at [312, 188] on input "text" at bounding box center [329, 189] width 195 height 8
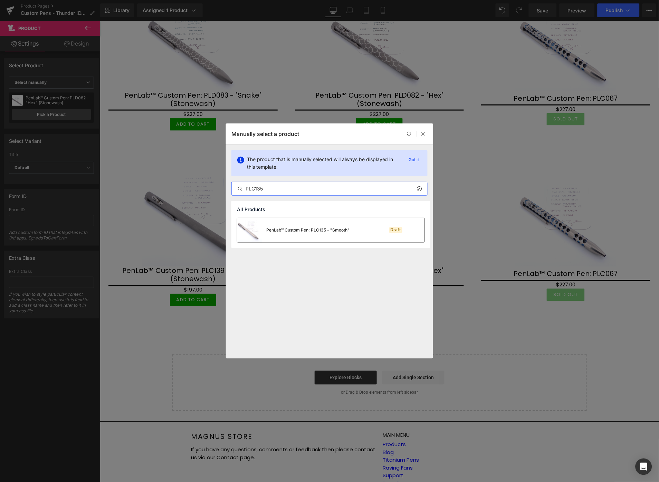
type input "PLC135"
click at [307, 235] on div "PenLab™ Custom Pen: PLC135 - "Smooth"" at bounding box center [293, 230] width 112 height 24
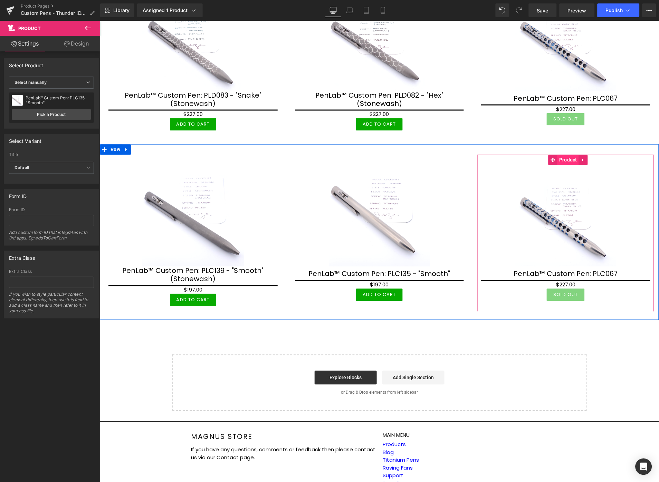
click at [561, 155] on span "Product" at bounding box center [567, 160] width 21 height 10
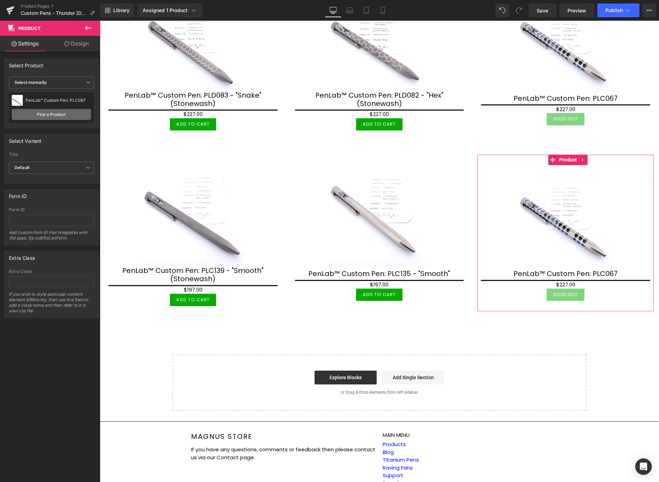
click at [69, 115] on link "Pick a Product" at bounding box center [51, 114] width 79 height 11
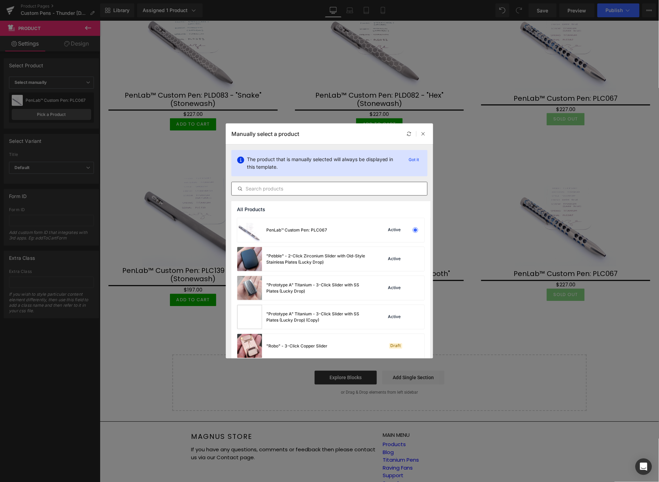
click at [346, 193] on div at bounding box center [329, 189] width 196 height 14
click at [343, 189] on input "text" at bounding box center [329, 189] width 195 height 8
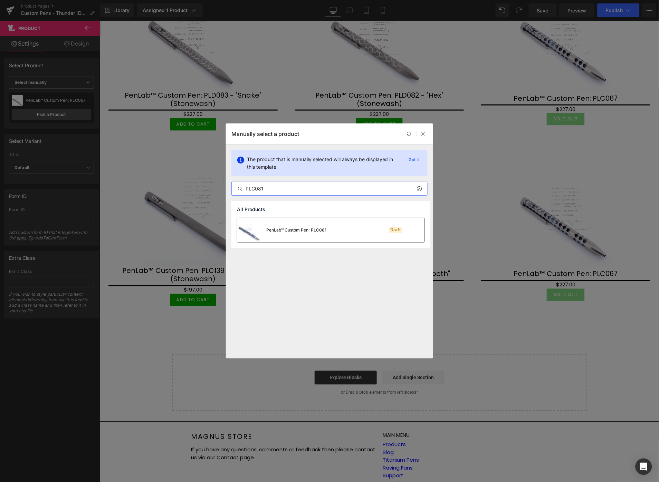
type input "PLC081"
click at [317, 234] on div "PenLab™ Custom Pen: PLC081" at bounding box center [281, 230] width 89 height 24
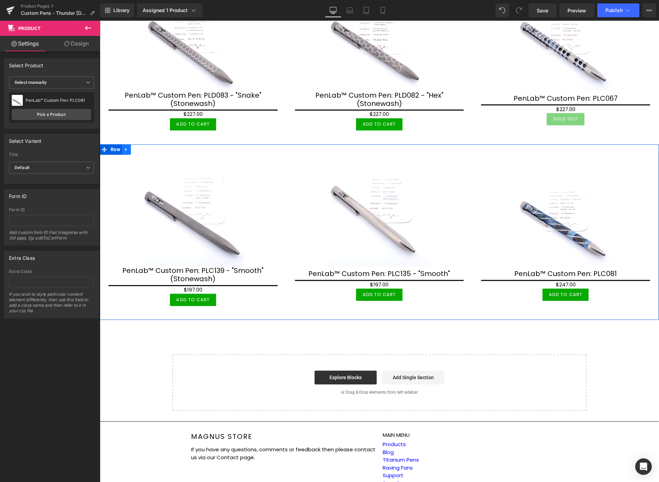
click at [126, 147] on icon at bounding box center [126, 149] width 5 height 5
click at [133, 147] on icon at bounding box center [135, 149] width 5 height 5
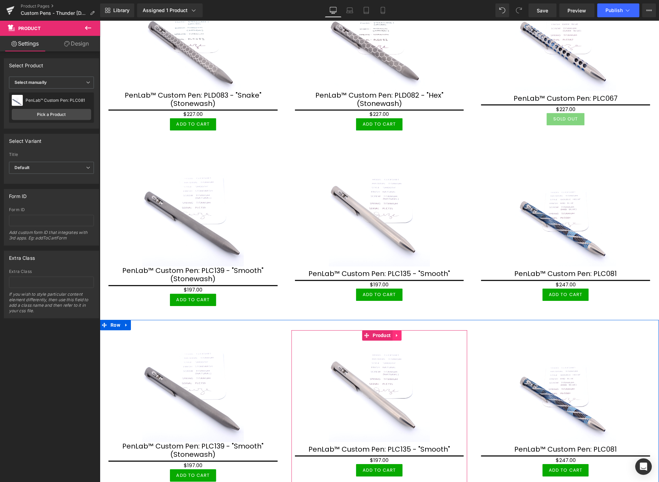
click at [395, 333] on icon at bounding box center [396, 335] width 5 height 5
click at [399, 333] on icon at bounding box center [401, 335] width 5 height 5
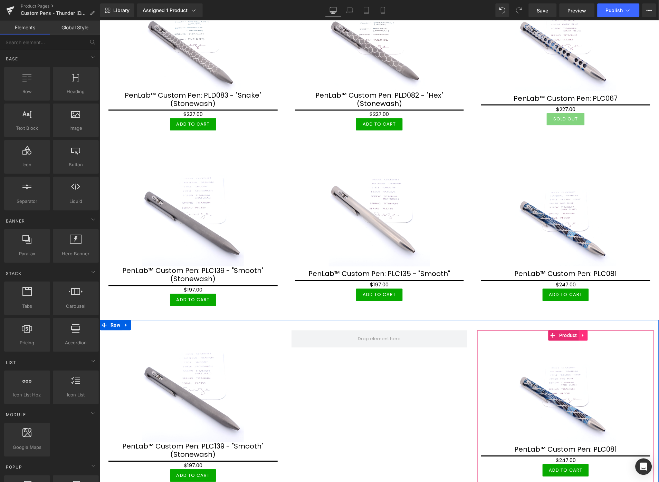
click at [582, 334] on icon at bounding box center [582, 335] width 1 height 3
click at [585, 333] on icon at bounding box center [587, 335] width 5 height 5
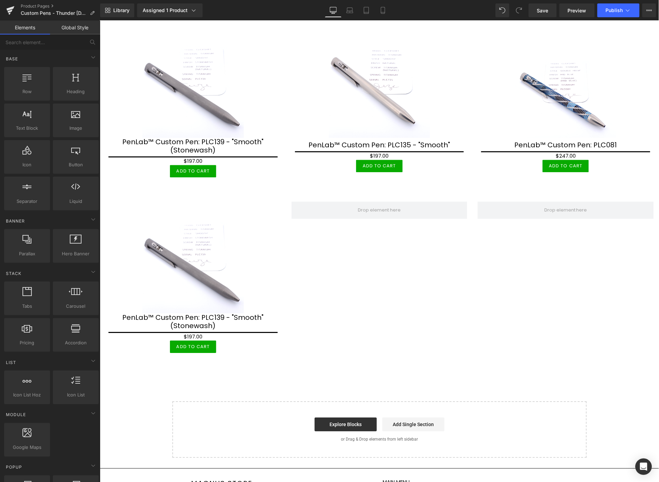
scroll to position [1136, 0]
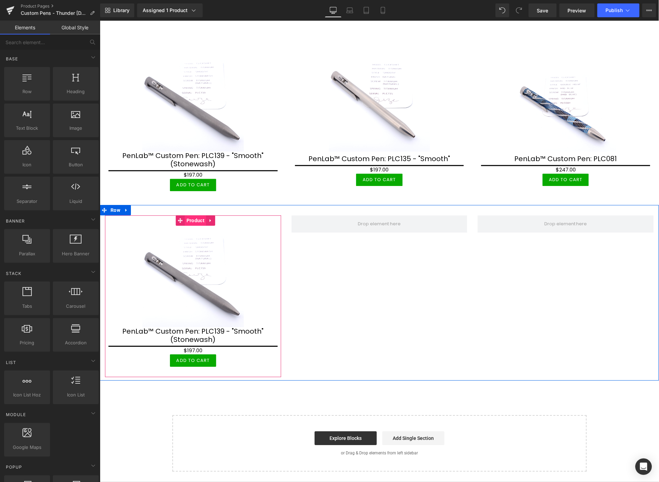
click at [195, 215] on span "Product" at bounding box center [194, 220] width 21 height 10
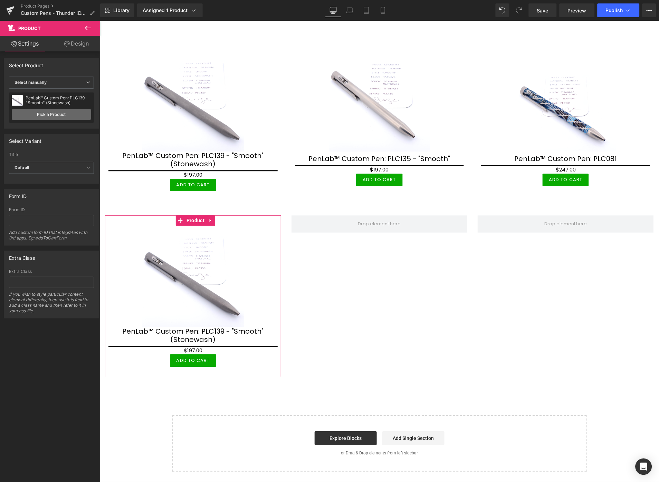
click at [62, 114] on link "Pick a Product" at bounding box center [51, 114] width 79 height 11
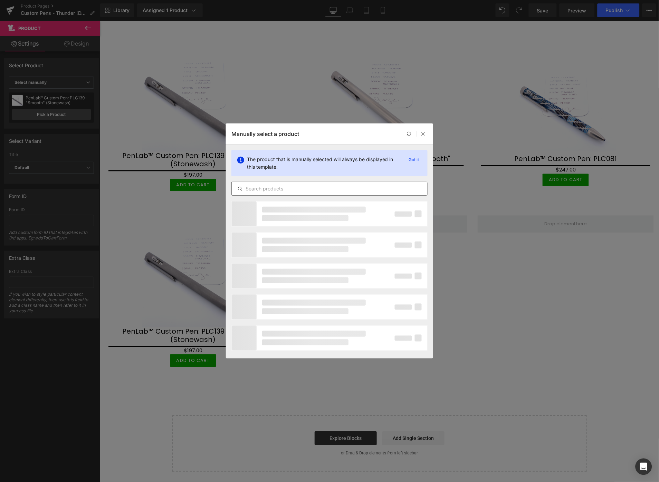
click at [311, 189] on input "text" at bounding box center [329, 189] width 195 height 8
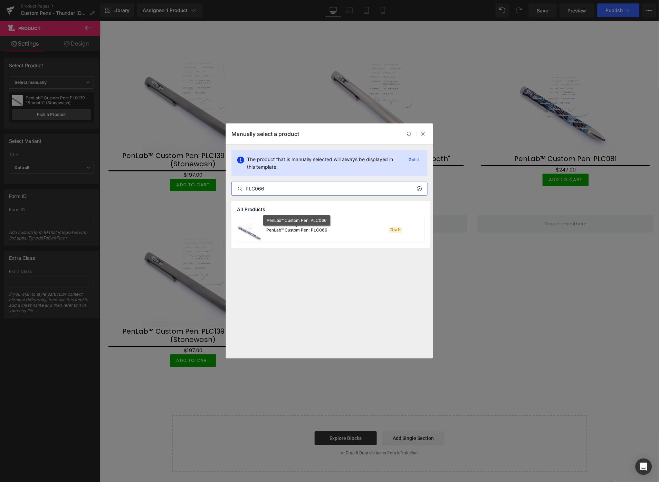
type input "PLC066"
click at [287, 230] on div "PenLab™ Custom Pen: PLC066" at bounding box center [296, 230] width 61 height 6
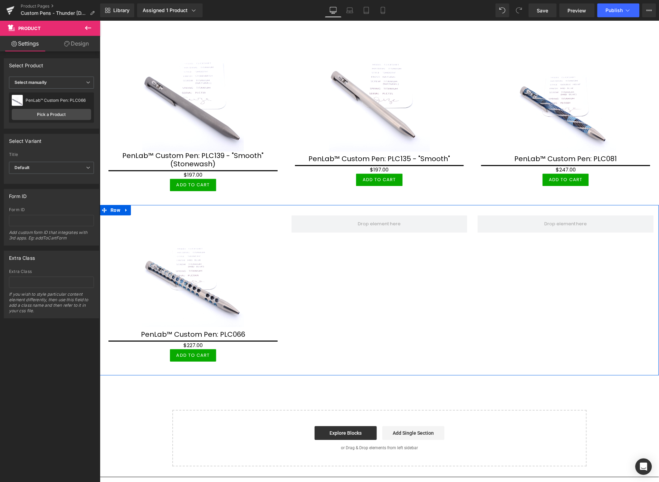
click at [481, 288] on div "Sale Off (P) Image PenLab™ Custom Pen: PLC066 (P) Title $0 $227.00 (P) Price Ad…" at bounding box center [378, 290] width 559 height 171
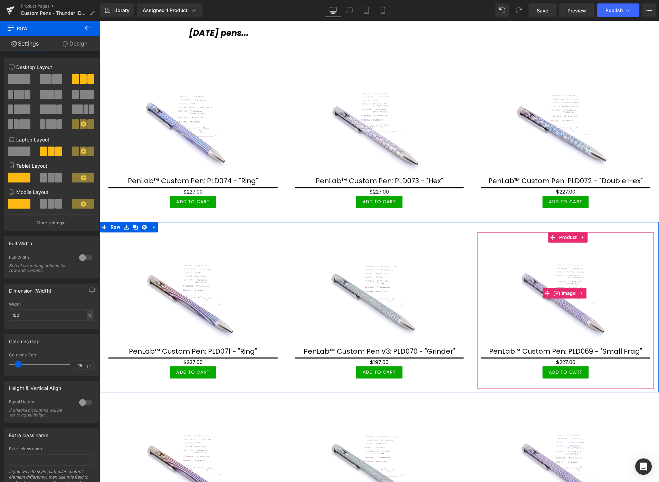
scroll to position [215, 0]
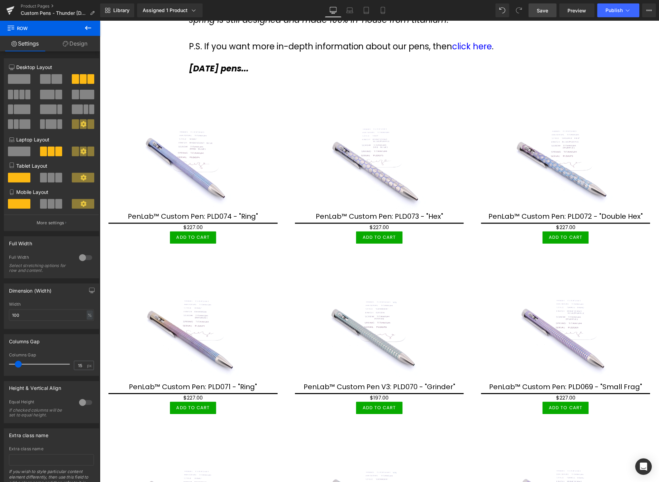
drag, startPoint x: 539, startPoint y: 8, endPoint x: 263, endPoint y: 202, distance: 337.6
click at [539, 8] on span "Save" at bounding box center [542, 10] width 11 height 7
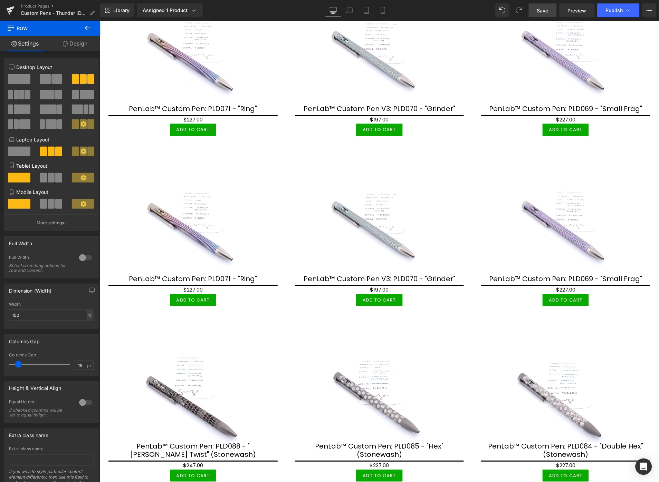
scroll to position [537, 0]
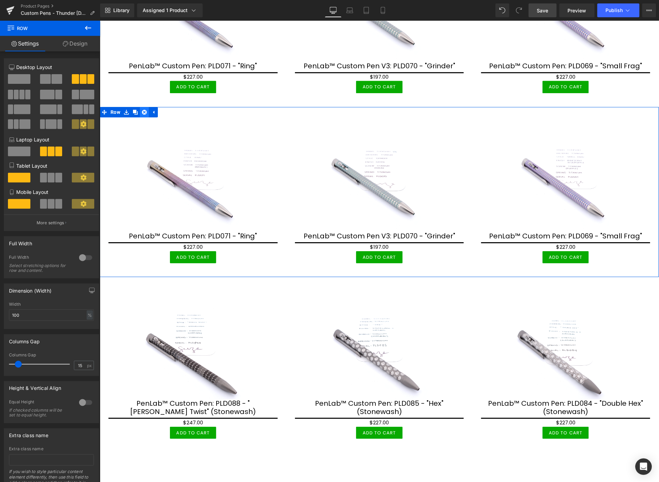
click at [143, 109] on icon at bounding box center [144, 111] width 5 height 5
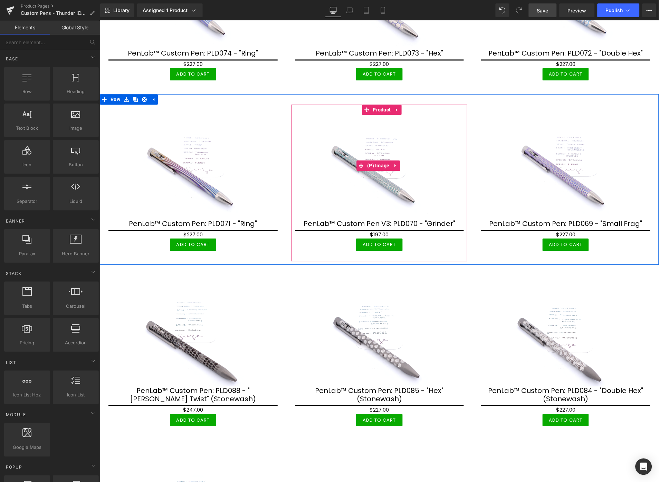
scroll to position [460, 0]
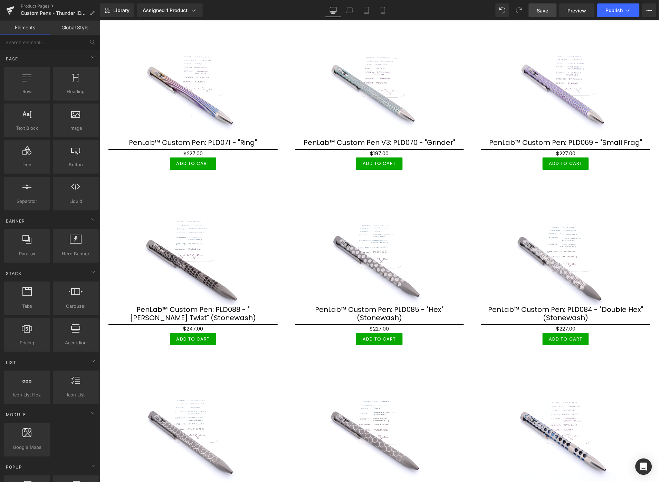
click at [543, 6] on link "Save" at bounding box center [543, 10] width 28 height 14
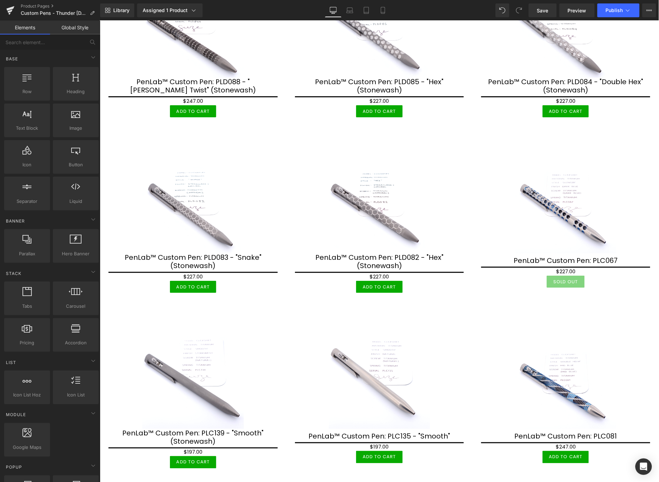
scroll to position [691, 0]
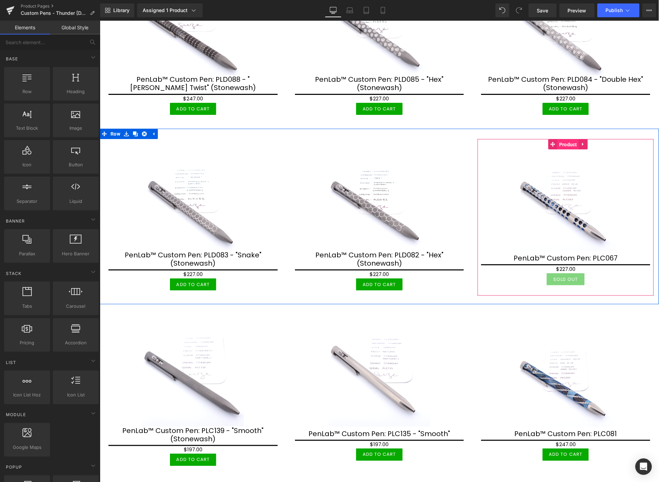
click at [565, 139] on span "Product" at bounding box center [567, 144] width 21 height 10
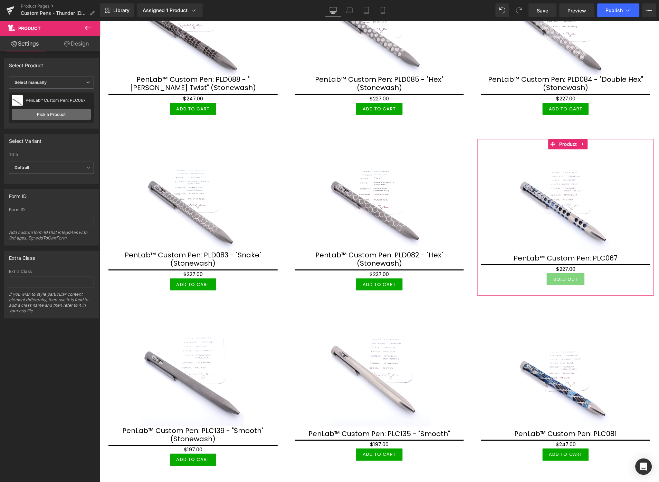
click at [46, 115] on link "Pick a Product" at bounding box center [51, 114] width 79 height 11
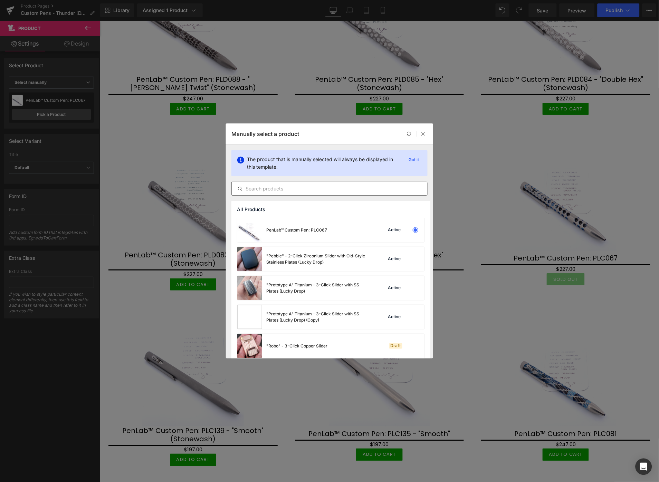
click at [326, 191] on input "text" at bounding box center [329, 189] width 195 height 8
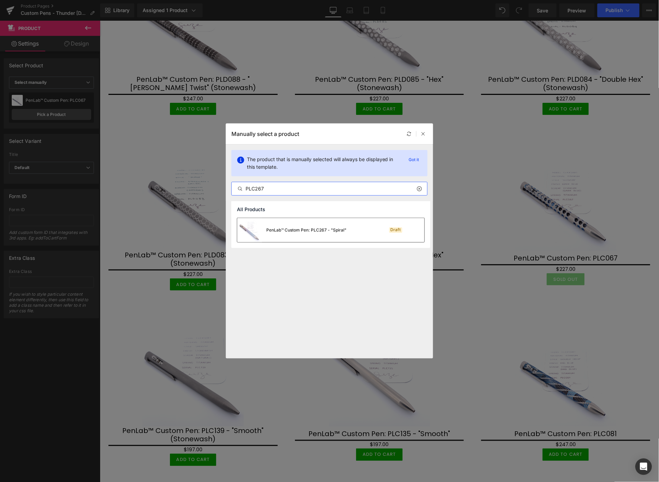
type input "PLC267"
click at [290, 229] on div "PenLab™ Custom Pen: PLC267 - "Spiral"" at bounding box center [306, 230] width 80 height 6
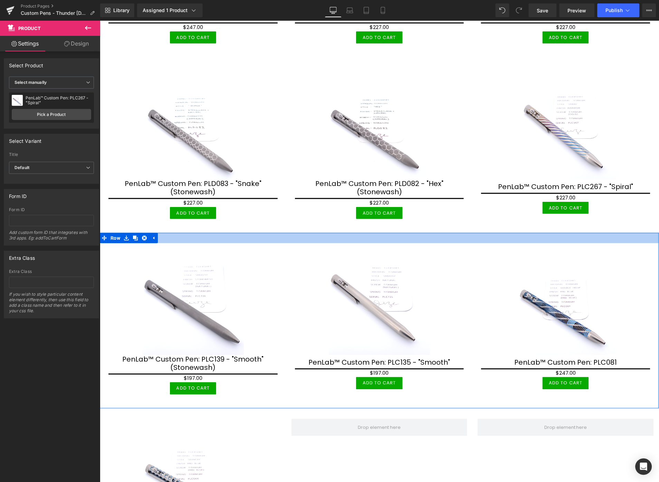
scroll to position [882, 0]
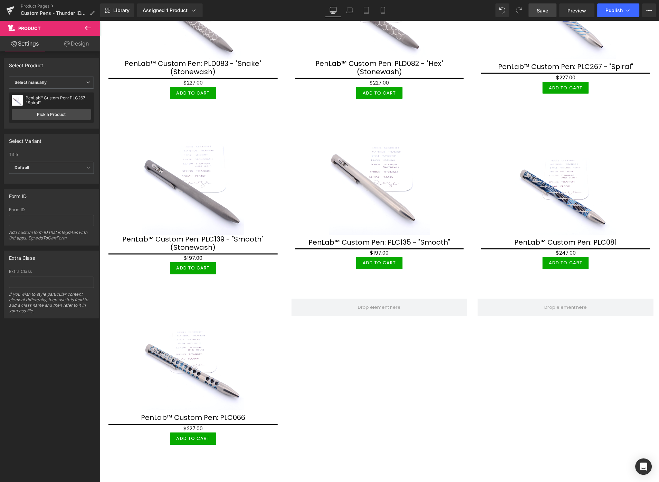
click at [544, 12] on span "Save" at bounding box center [542, 10] width 11 height 7
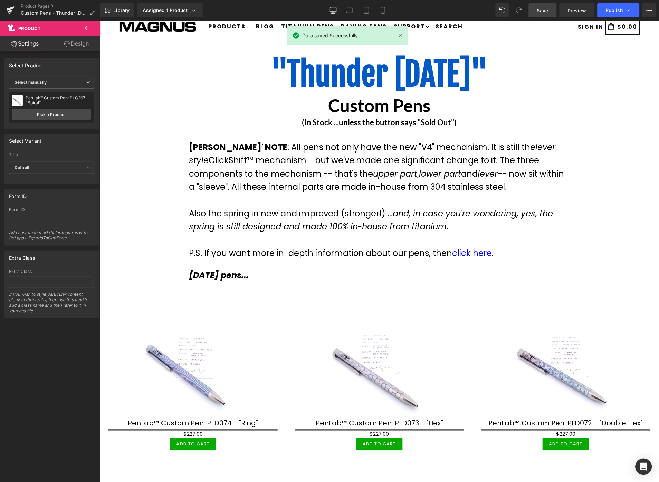
scroll to position [0, 0]
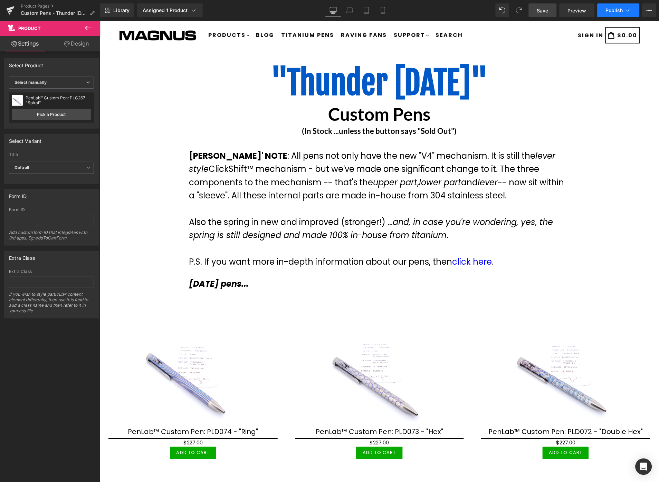
click at [614, 13] on span "Publish" at bounding box center [614, 11] width 17 height 6
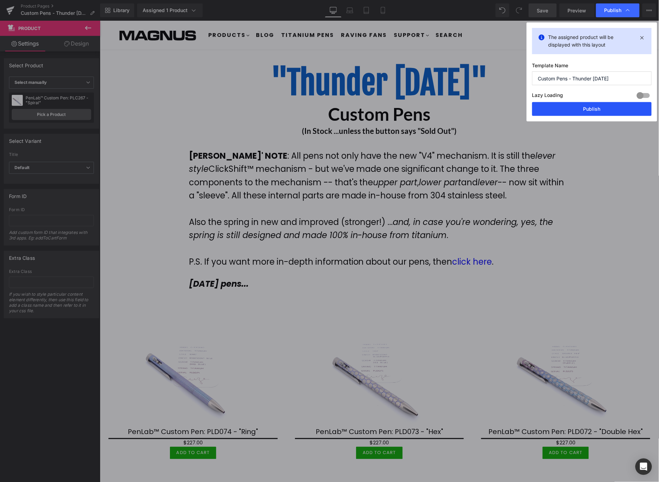
click at [594, 109] on button "Publish" at bounding box center [591, 109] width 119 height 14
